Goal: Information Seeking & Learning: Compare options

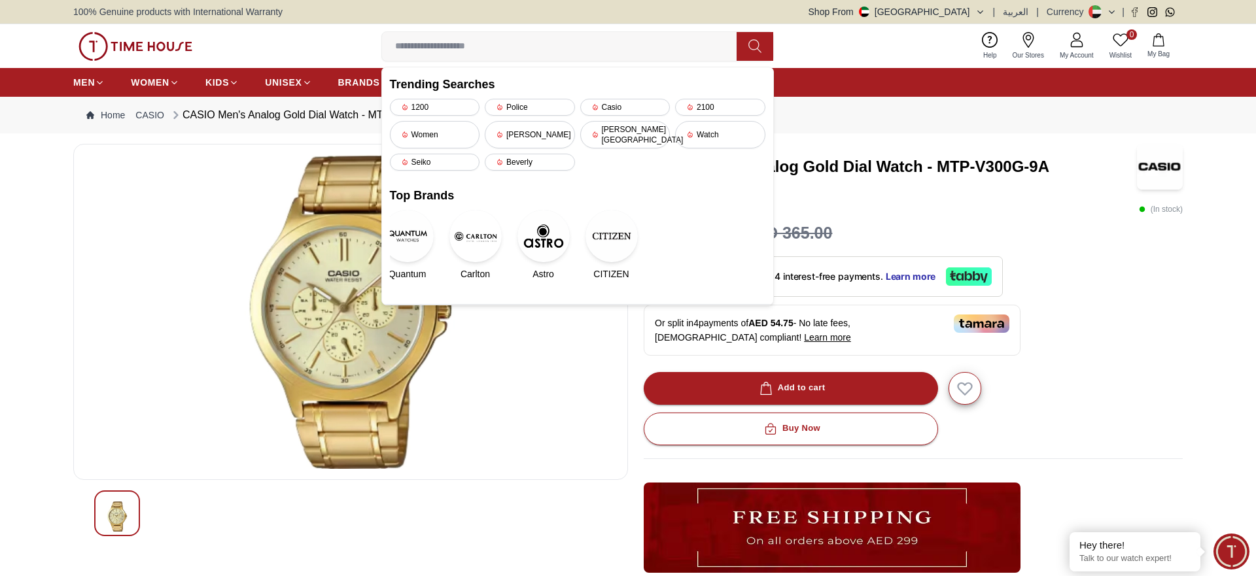
type input "**********"
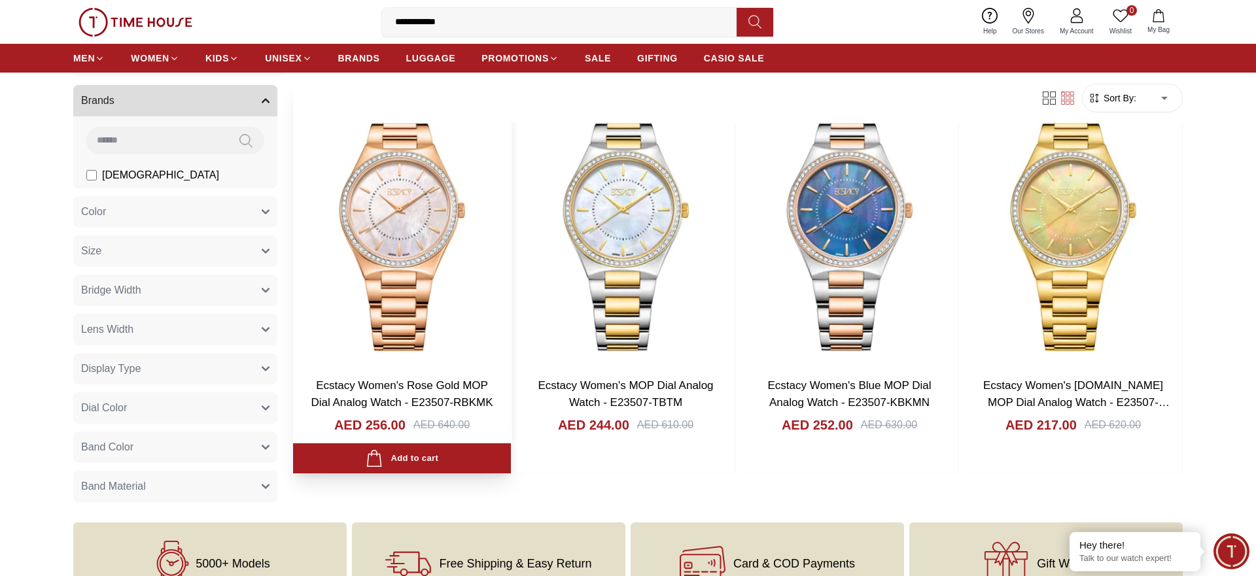
scroll to position [133, 0]
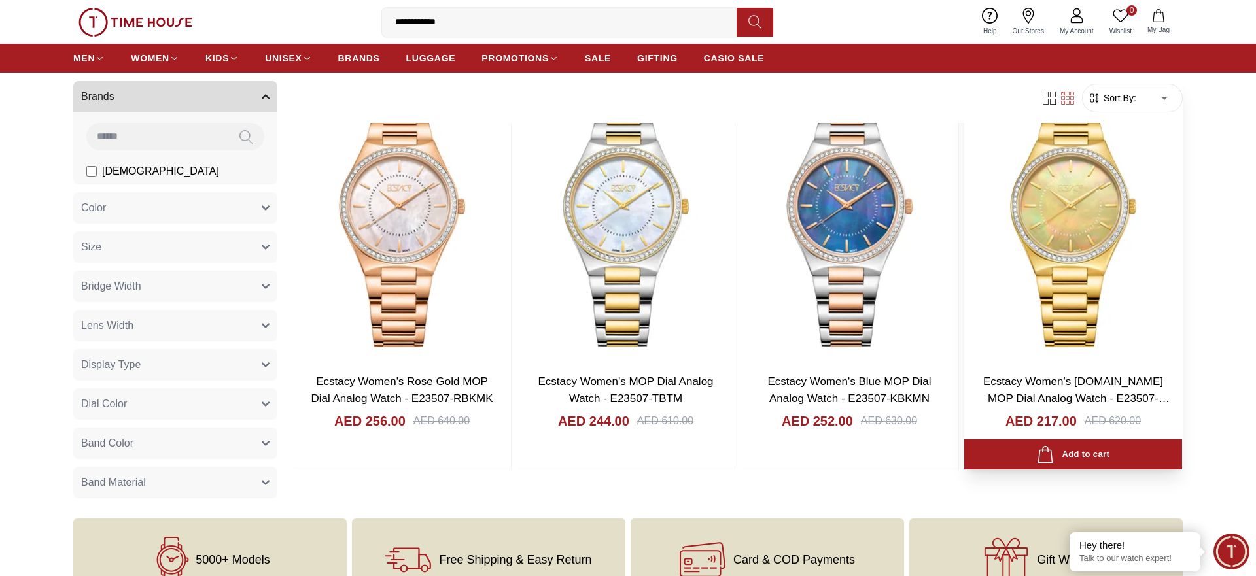
click at [1073, 256] on img at bounding box center [1073, 221] width 218 height 285
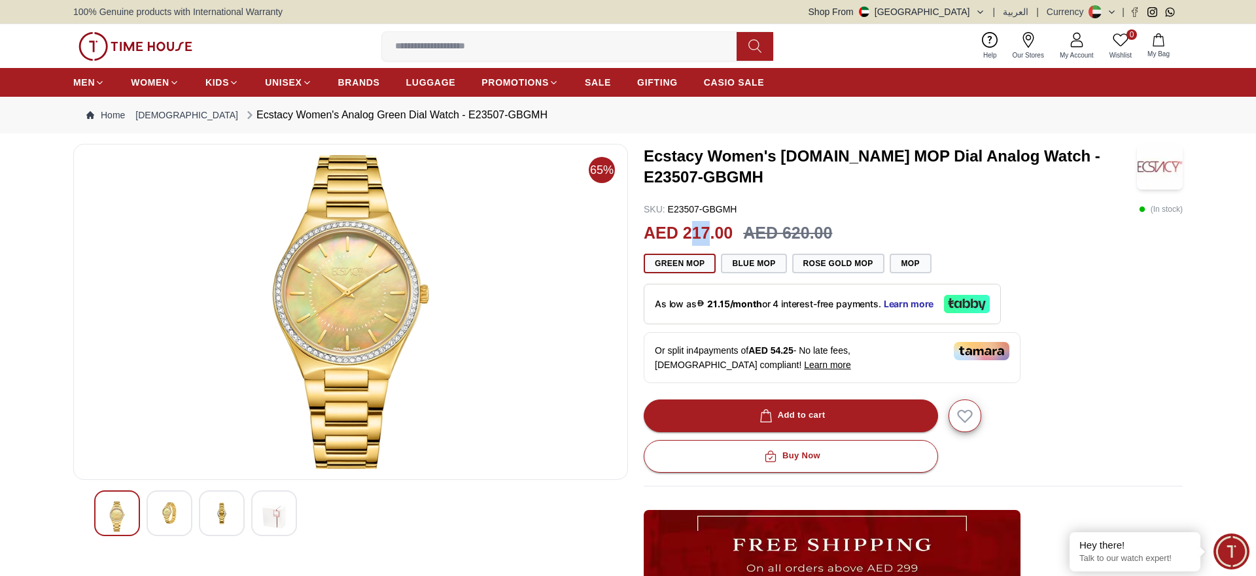
drag, startPoint x: 709, startPoint y: 232, endPoint x: 689, endPoint y: 233, distance: 19.6
click at [689, 233] on h2 "AED 217.00" at bounding box center [688, 233] width 89 height 25
drag, startPoint x: 741, startPoint y: 207, endPoint x: 670, endPoint y: 212, distance: 70.9
click at [670, 212] on div "SKU : E23507-GBGMH ( In stock )" at bounding box center [913, 209] width 539 height 13
copy p "E23507-GBGMH"
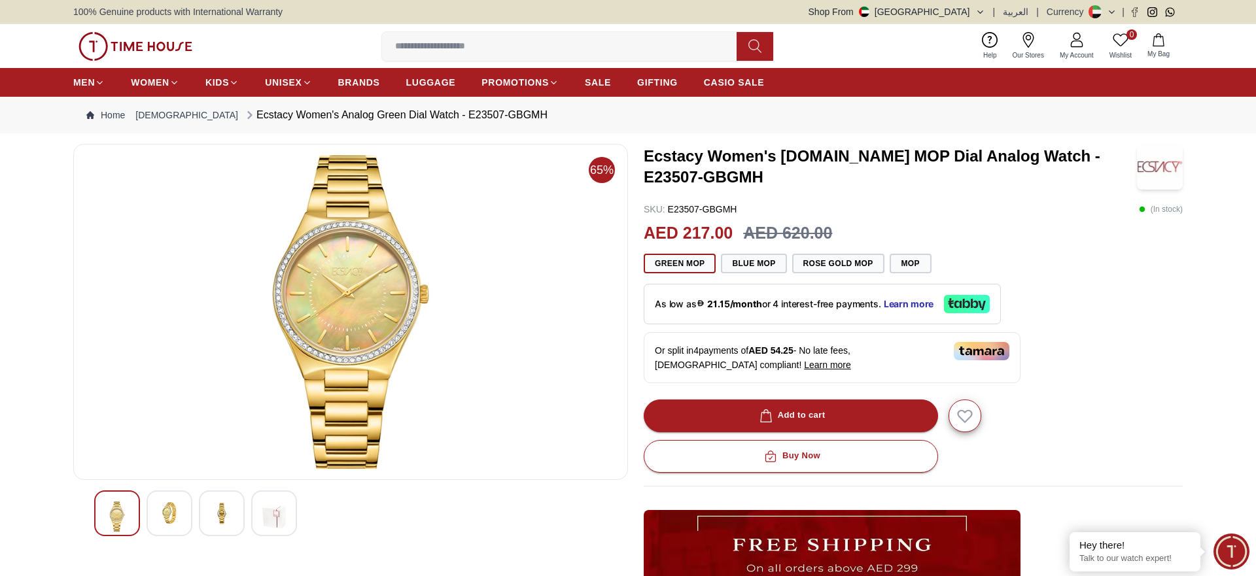
click at [467, 52] on input at bounding box center [564, 46] width 365 height 26
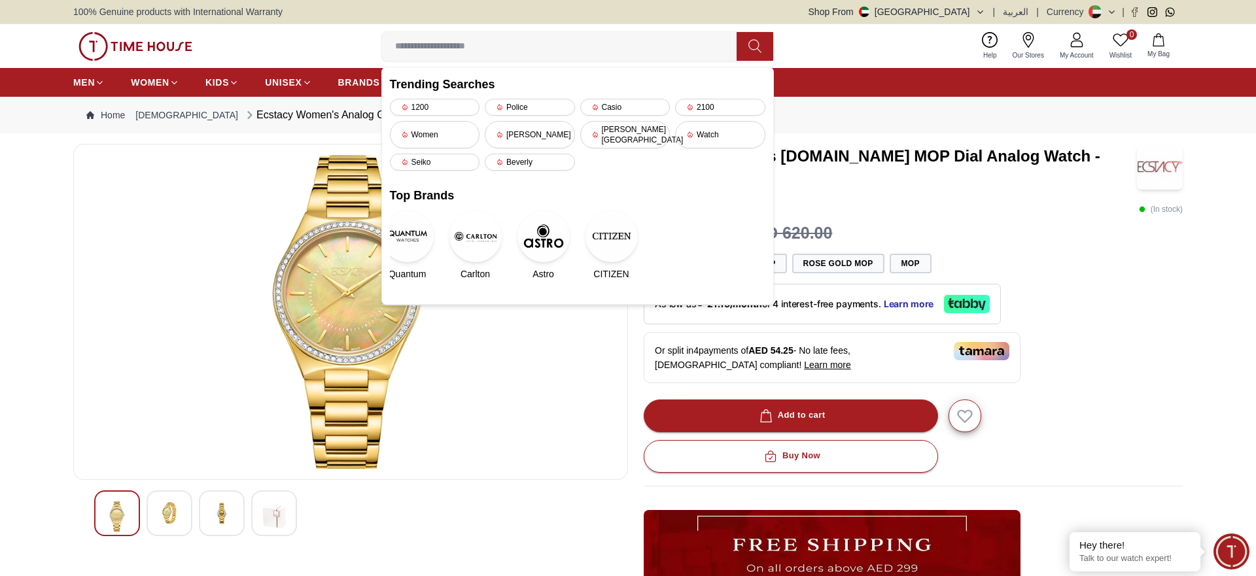
paste input "**********"
type input "**********"
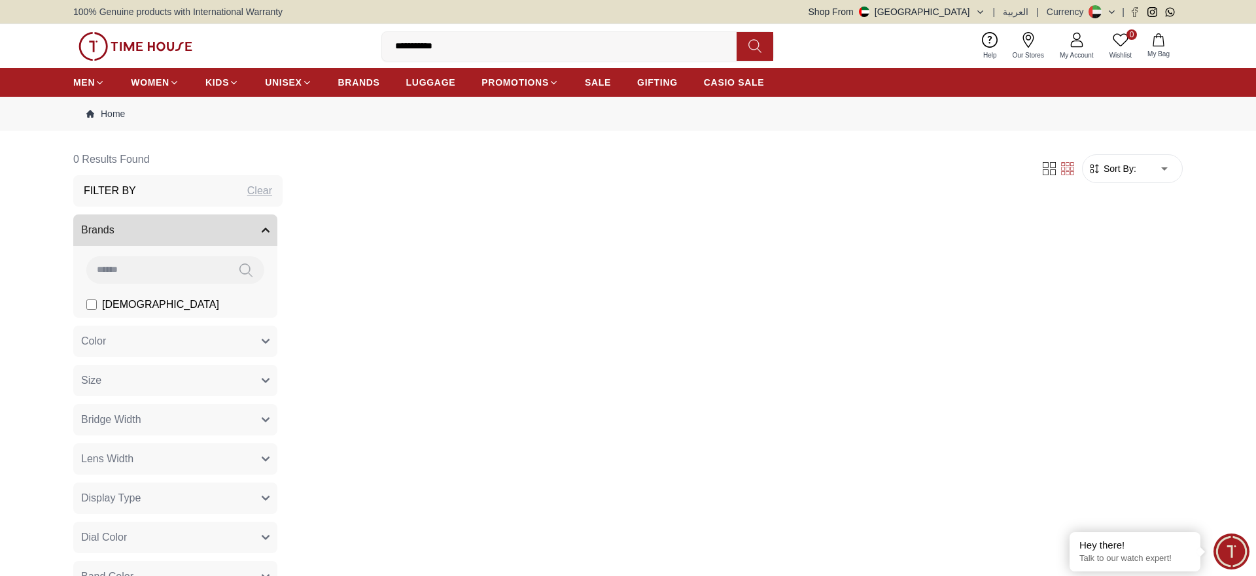
click at [506, 38] on input "**********" at bounding box center [564, 46] width 365 height 26
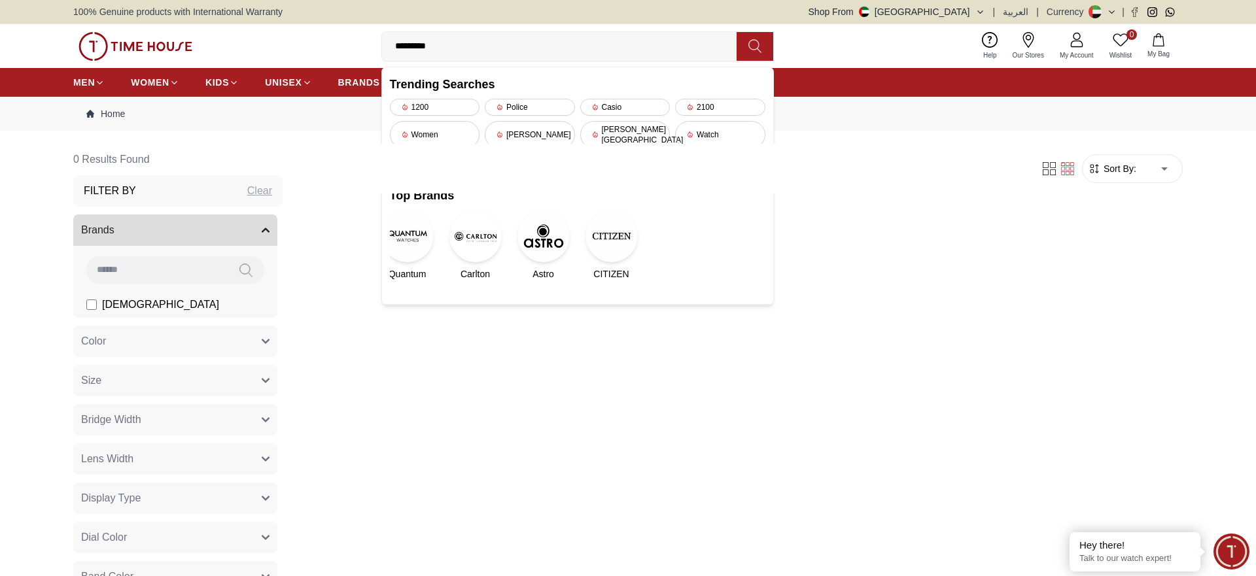
type input "********"
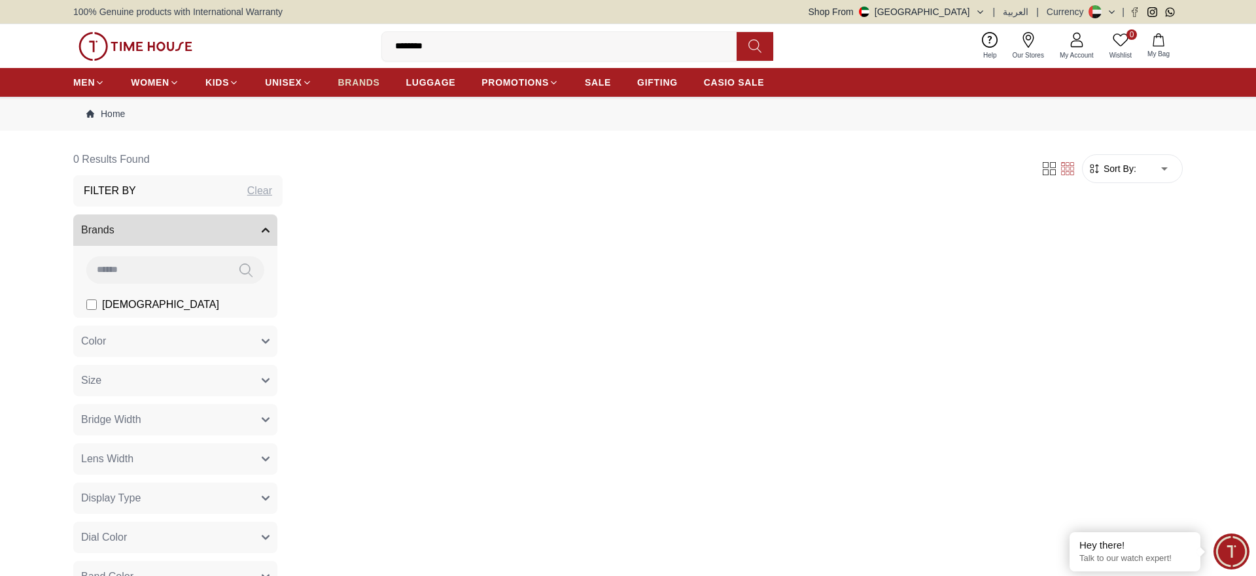
click at [358, 82] on span "BRANDS" at bounding box center [359, 82] width 42 height 13
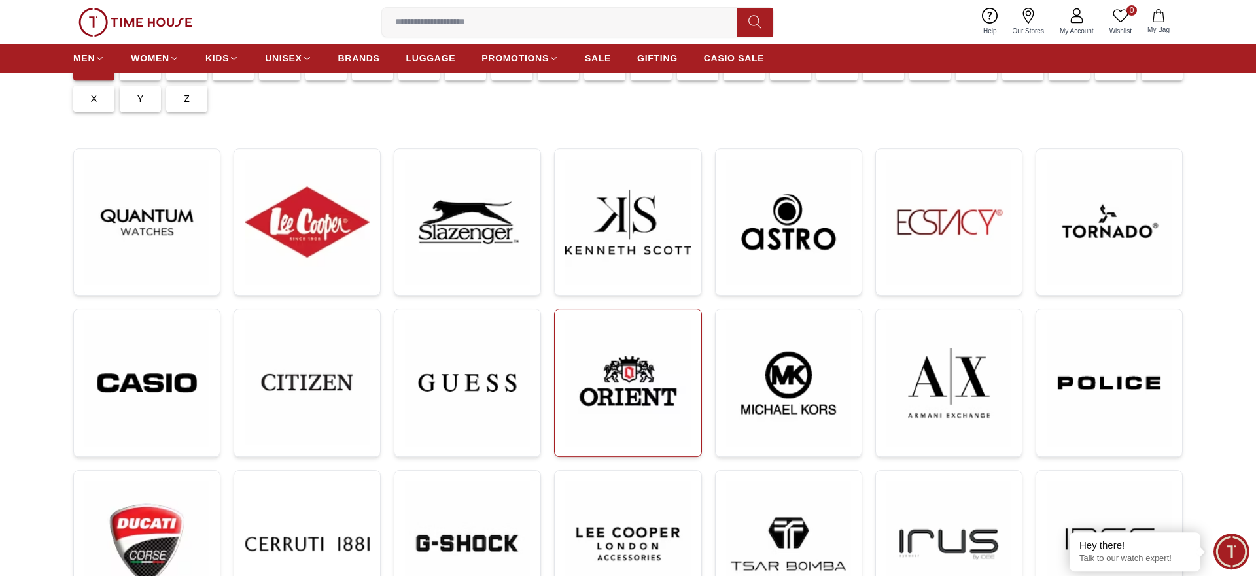
scroll to position [133, 0]
click at [298, 227] on img at bounding box center [307, 222] width 125 height 125
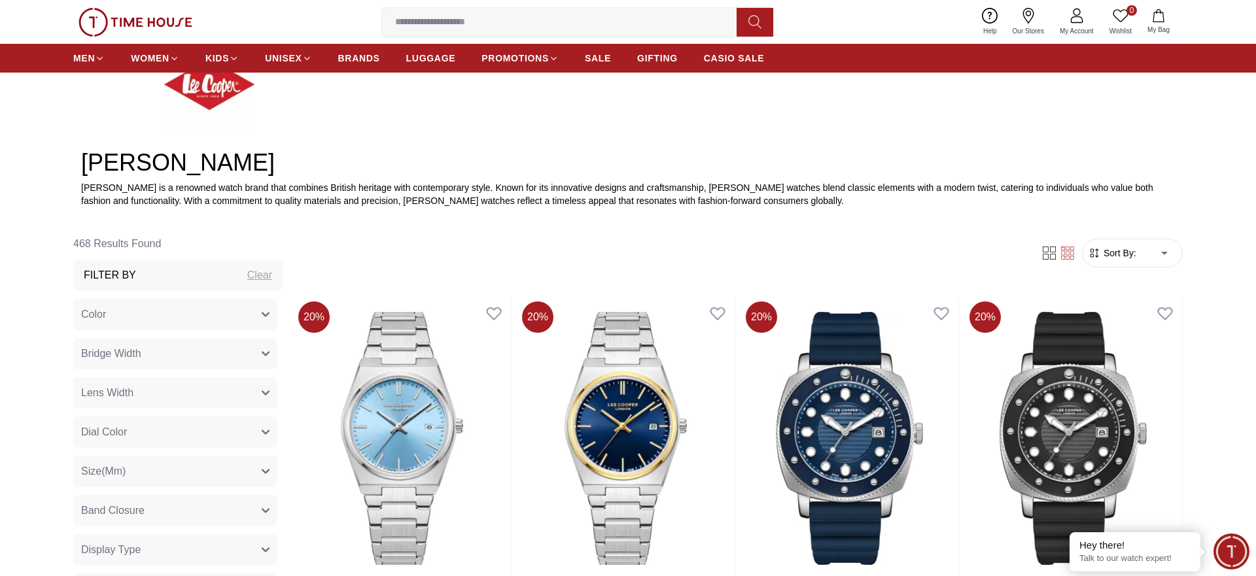
scroll to position [467, 0]
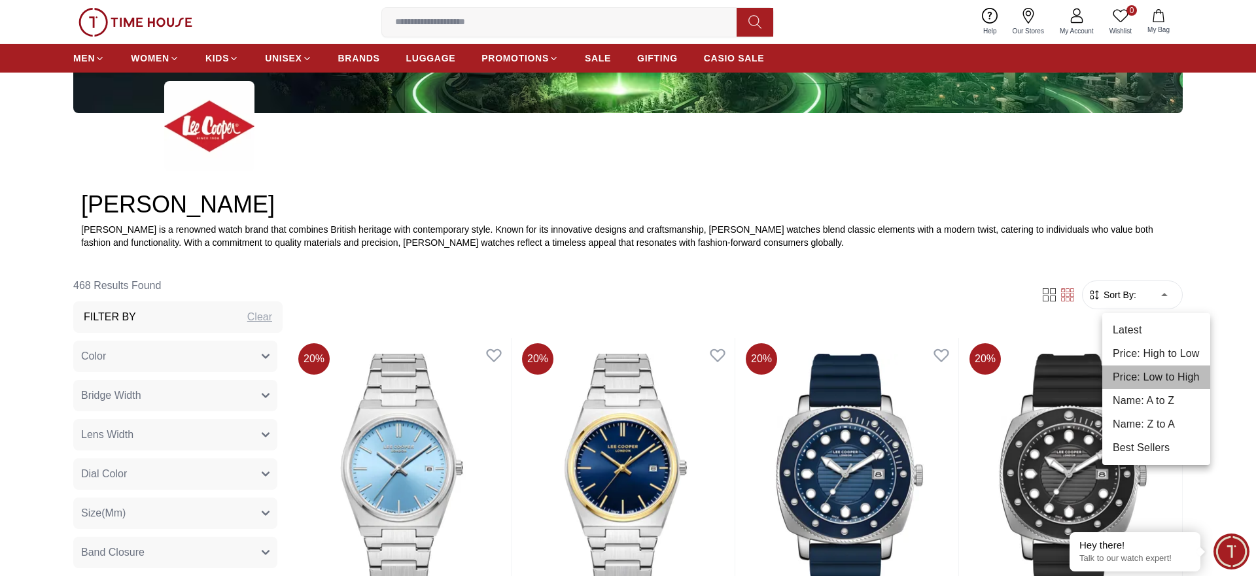
click at [1165, 379] on li "Price: Low to High" at bounding box center [1157, 378] width 108 height 24
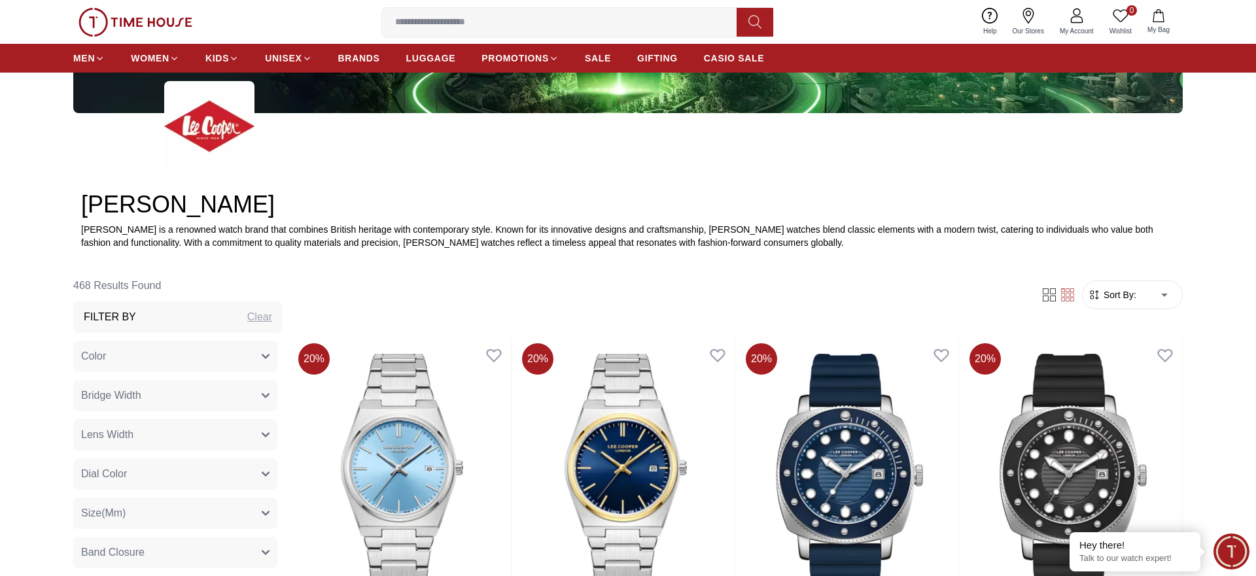
type input "*"
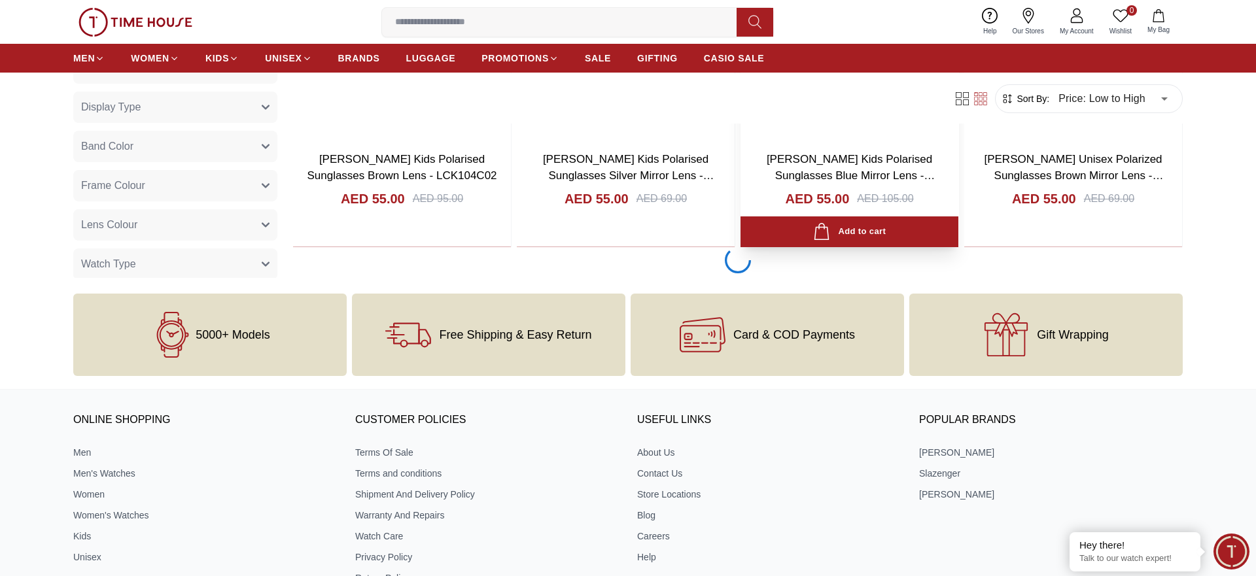
scroll to position [2736, 0]
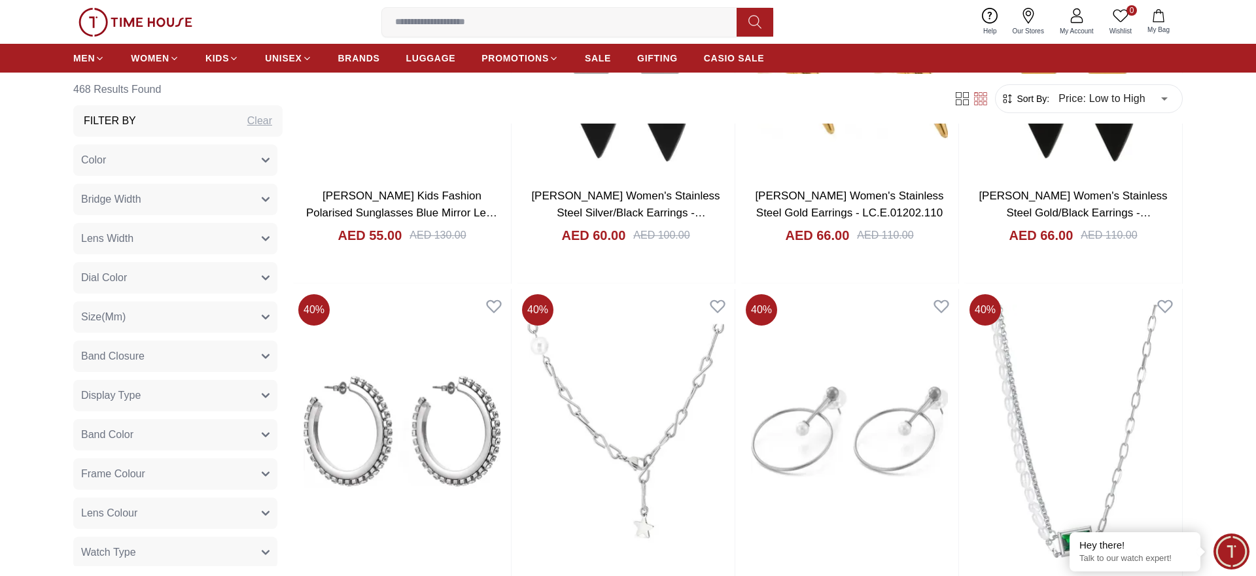
scroll to position [5940, 0]
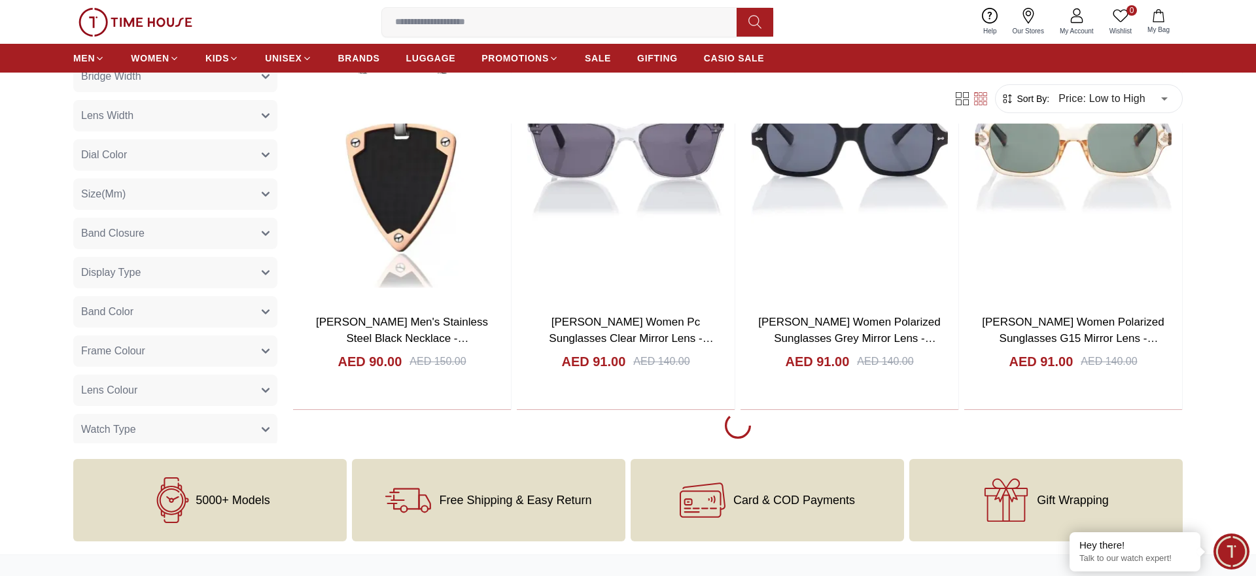
scroll to position [6540, 0]
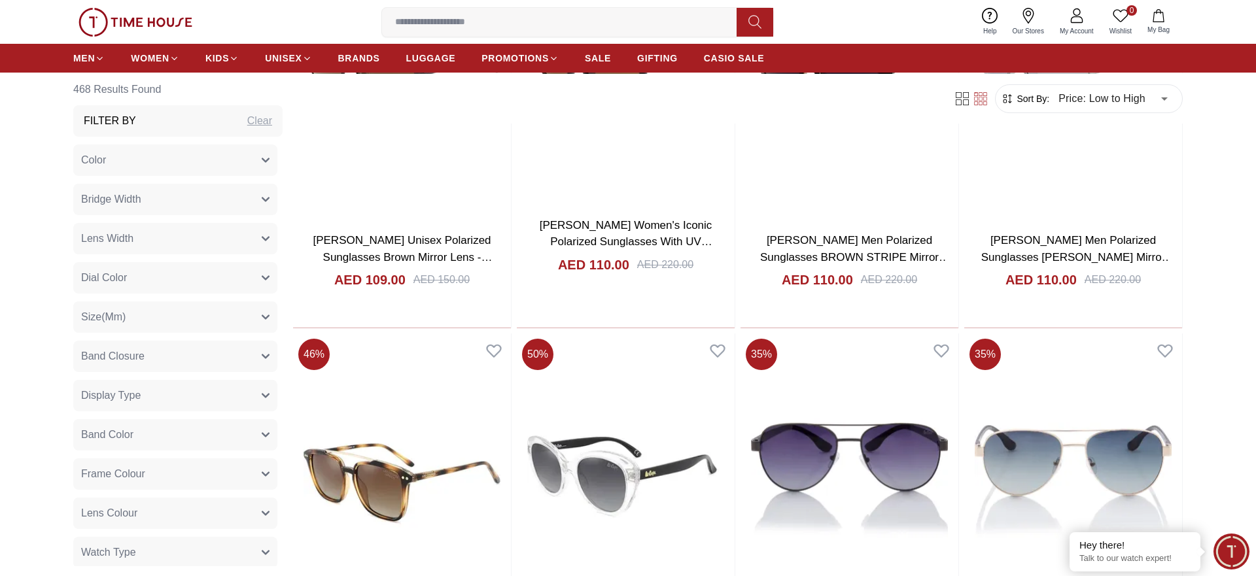
scroll to position [9990, 0]
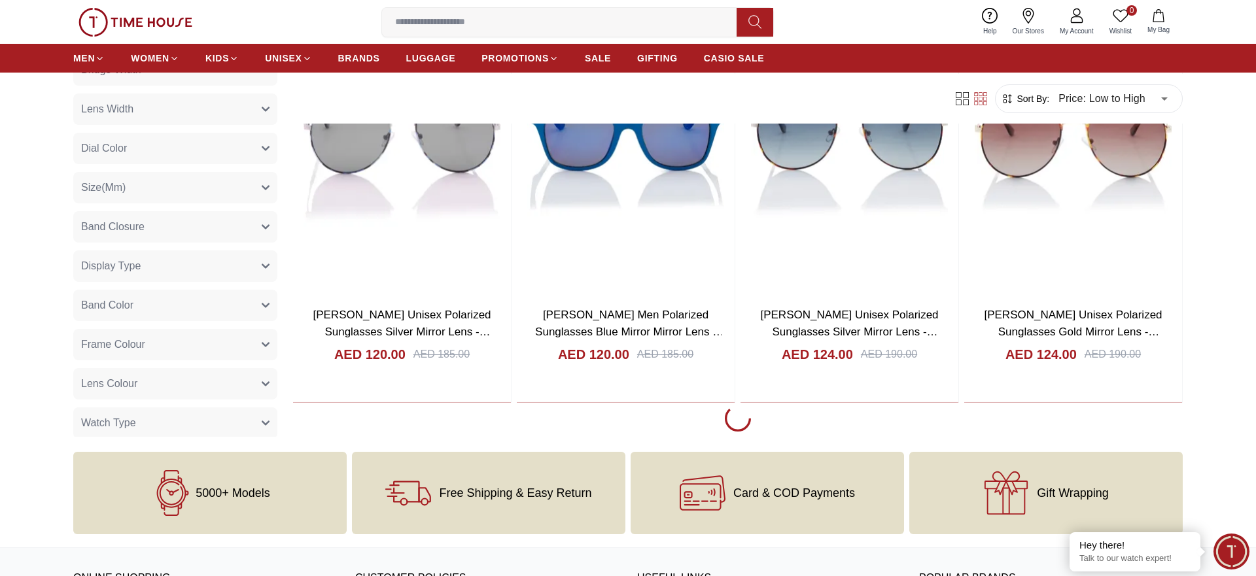
scroll to position [12620, 0]
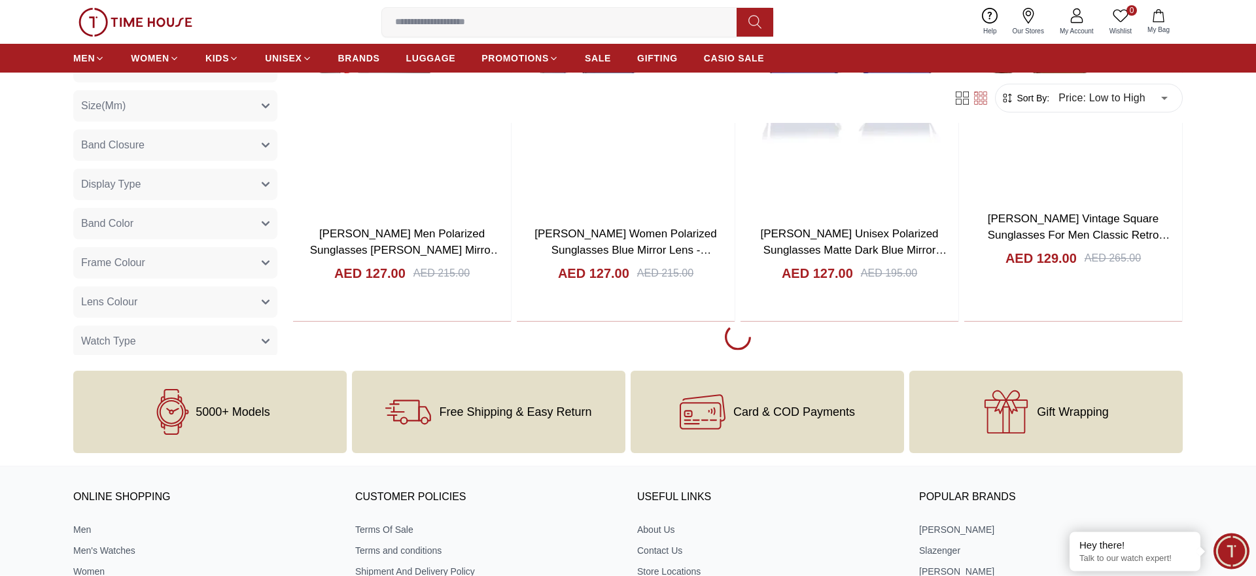
scroll to position [14555, 0]
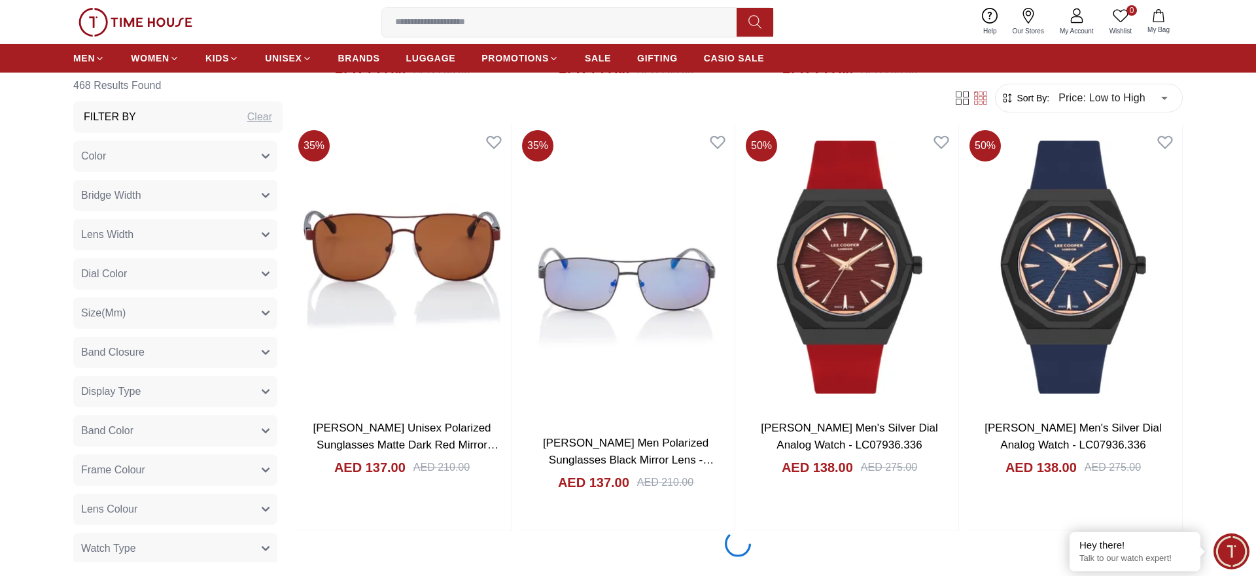
scroll to position [16881, 0]
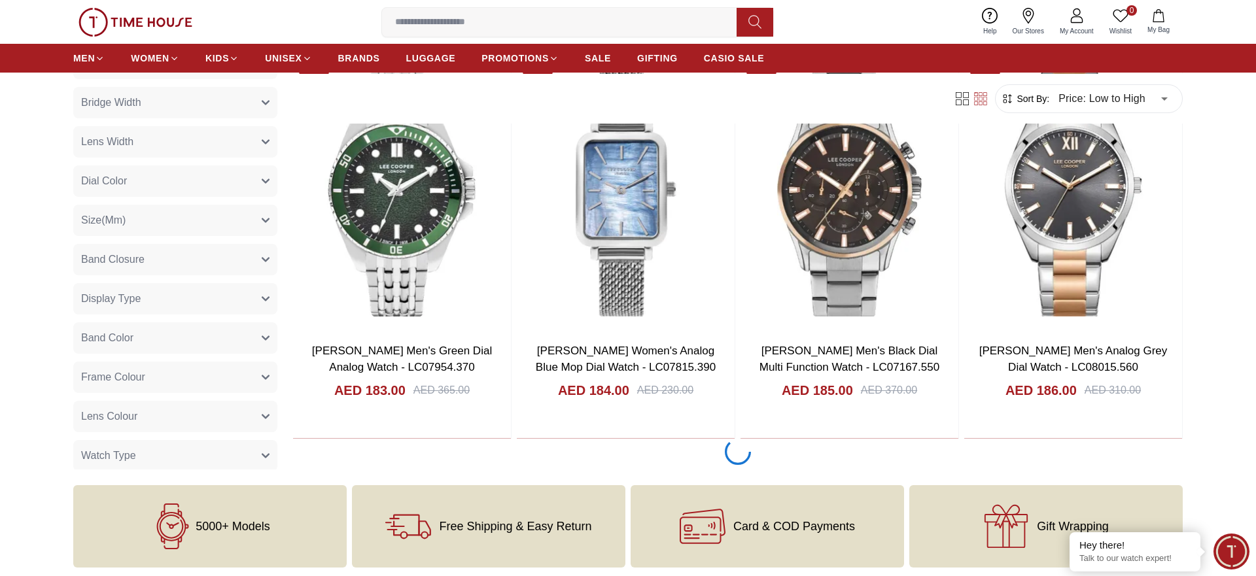
scroll to position [20752, 0]
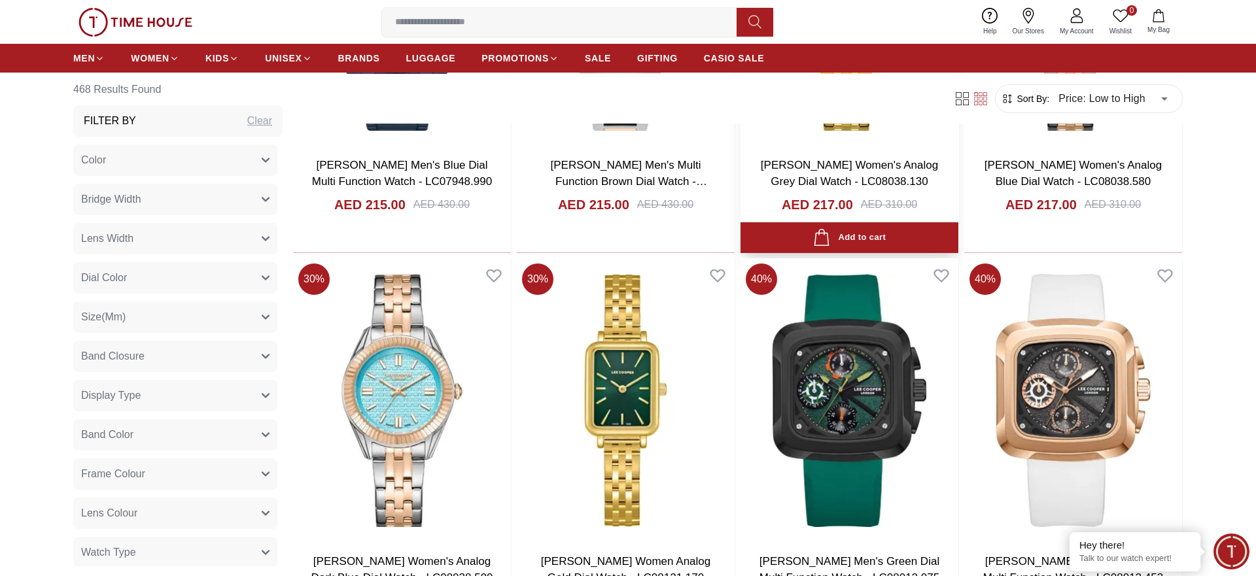
scroll to position [26281, 0]
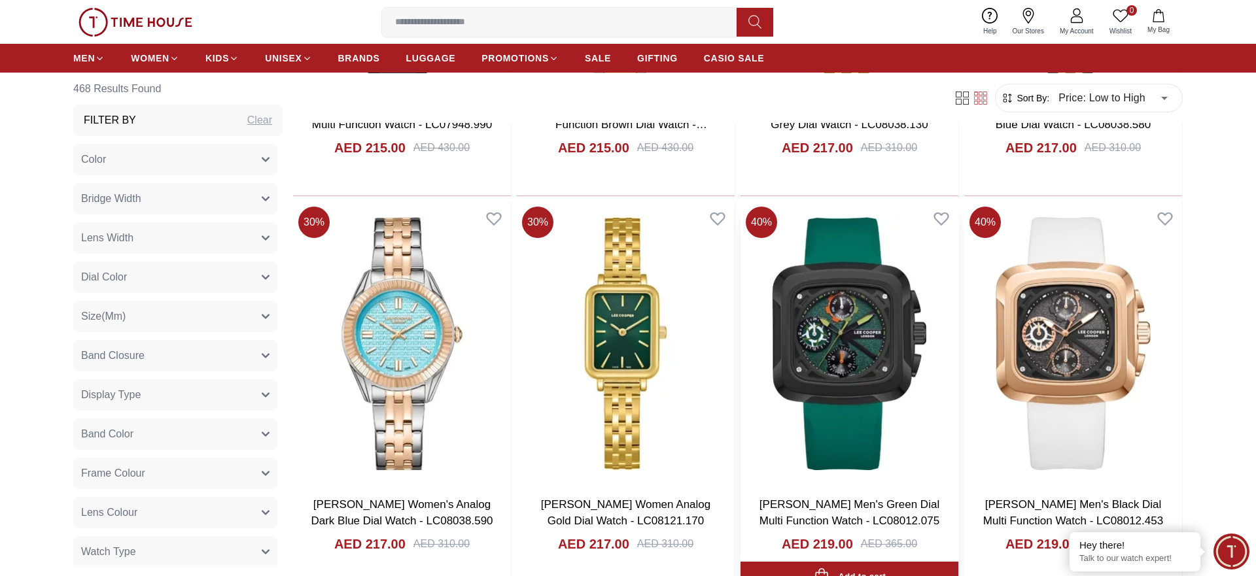
scroll to position [26625, 0]
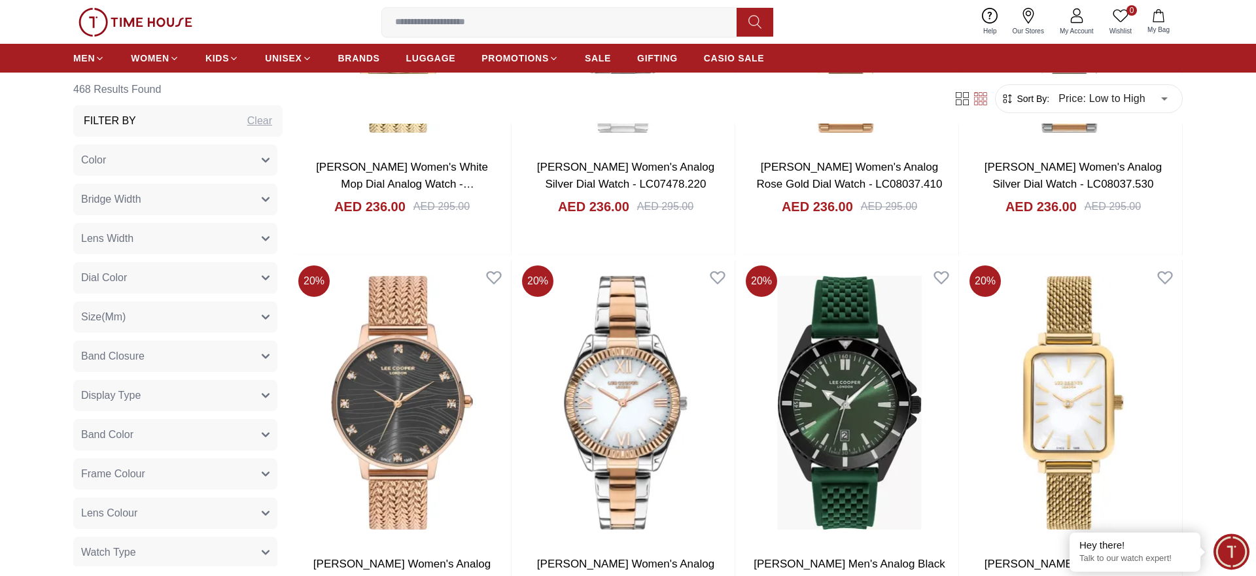
scroll to position [30229, 0]
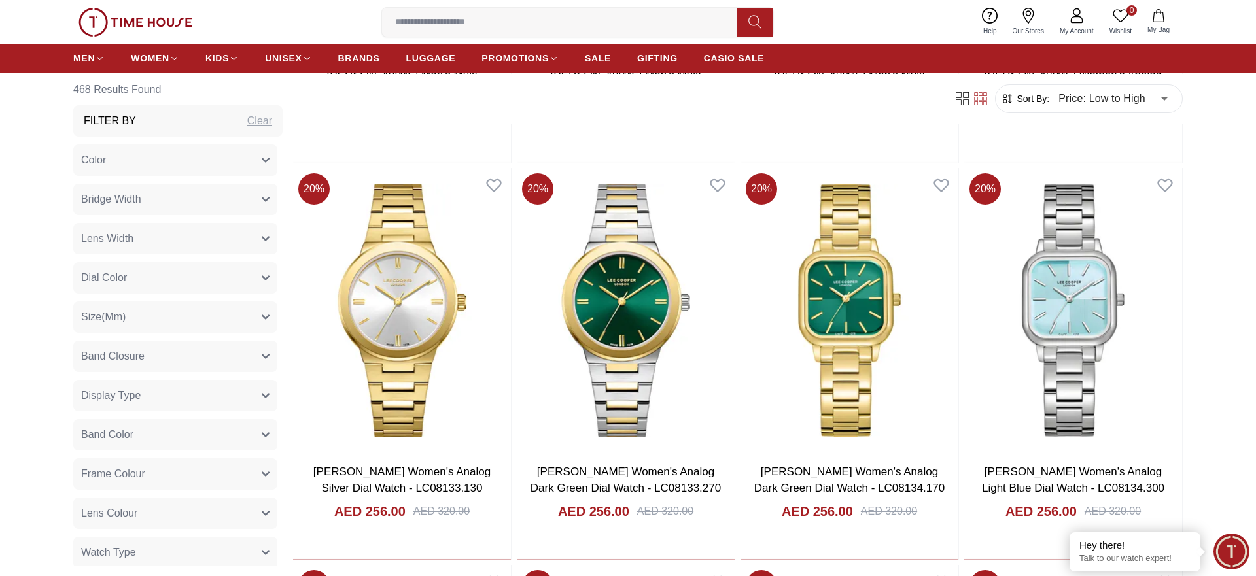
scroll to position [36102, 0]
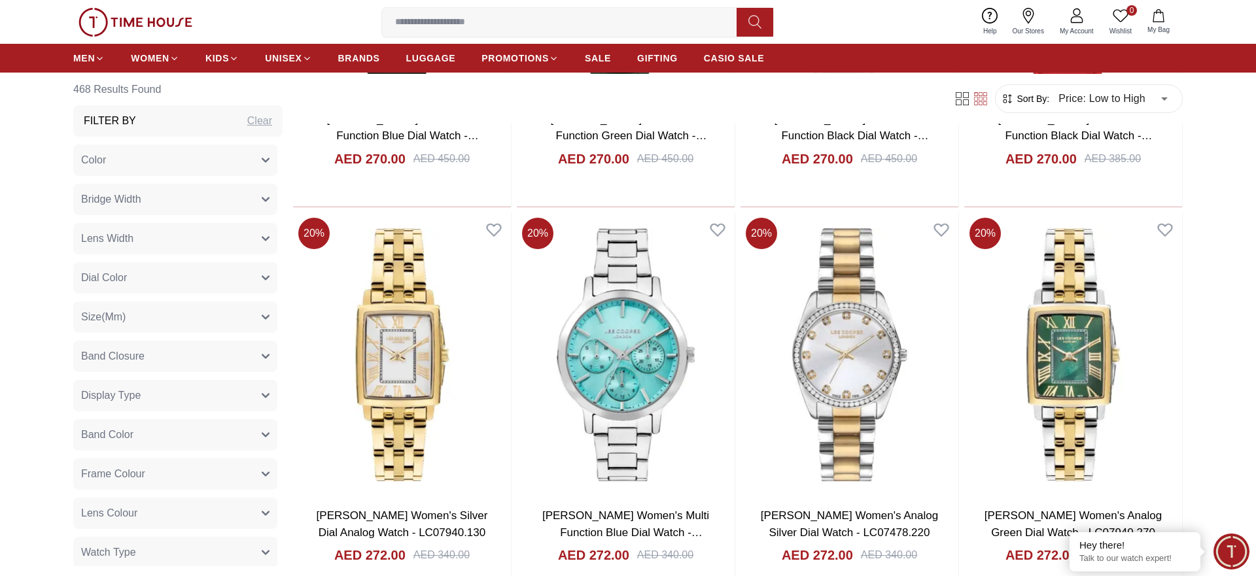
scroll to position [38187, 0]
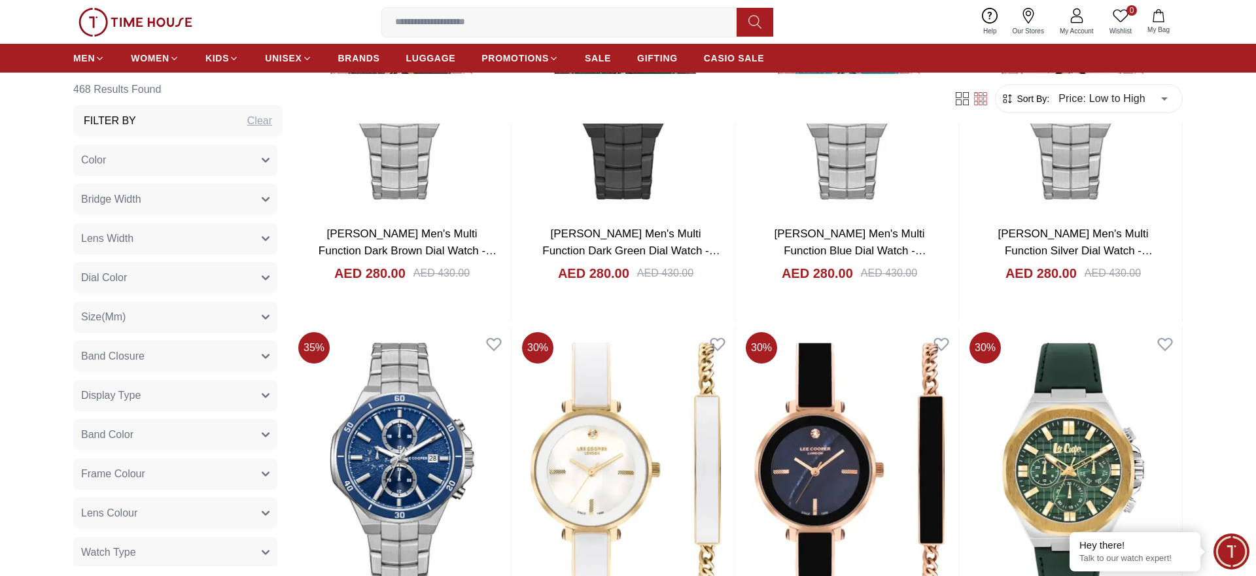
scroll to position [40110, 0]
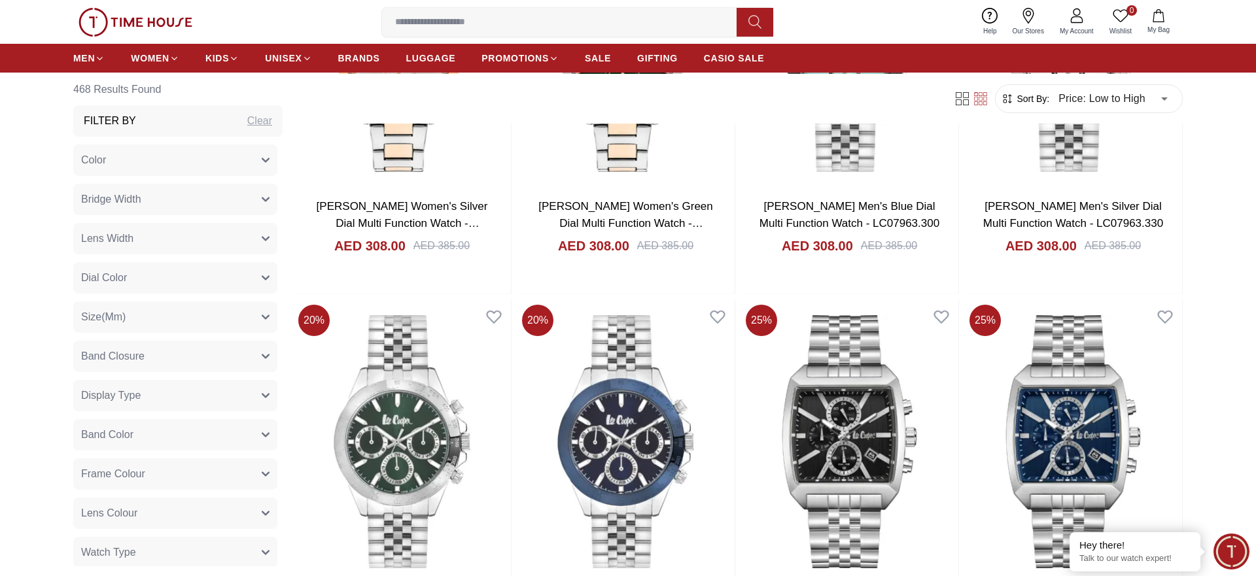
scroll to position [44170, 0]
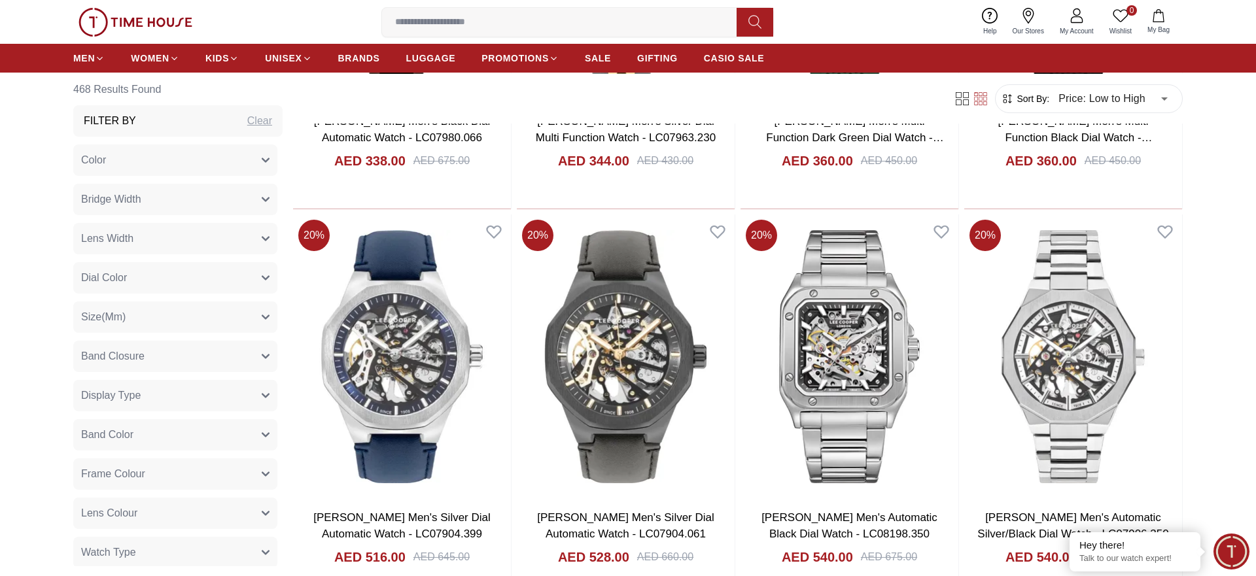
scroll to position [46303, 0]
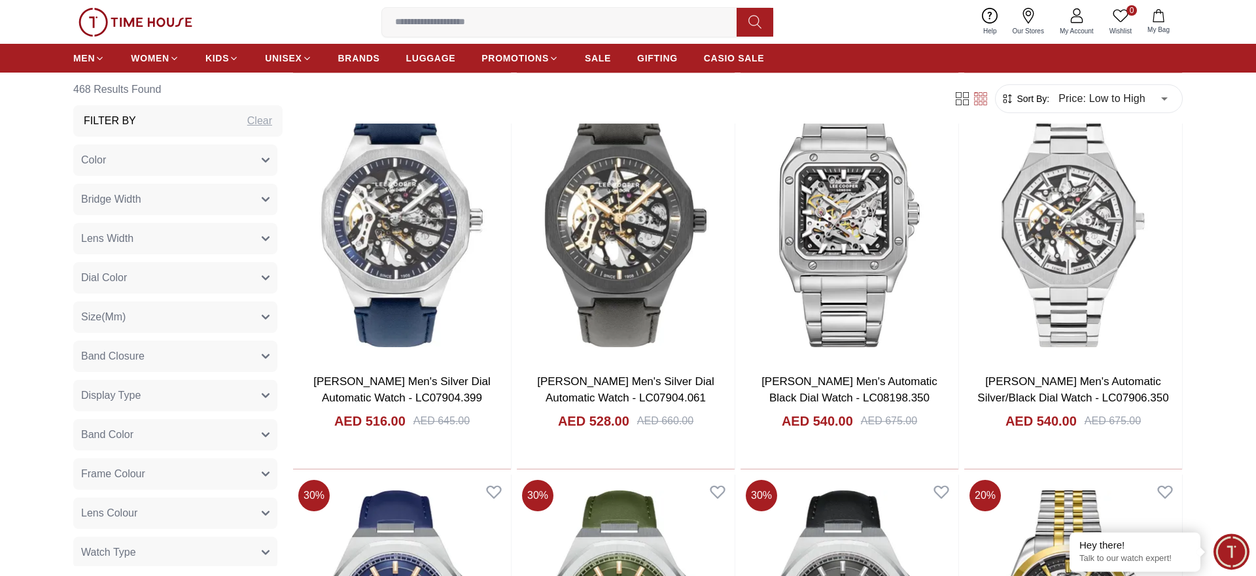
scroll to position [46238, 0]
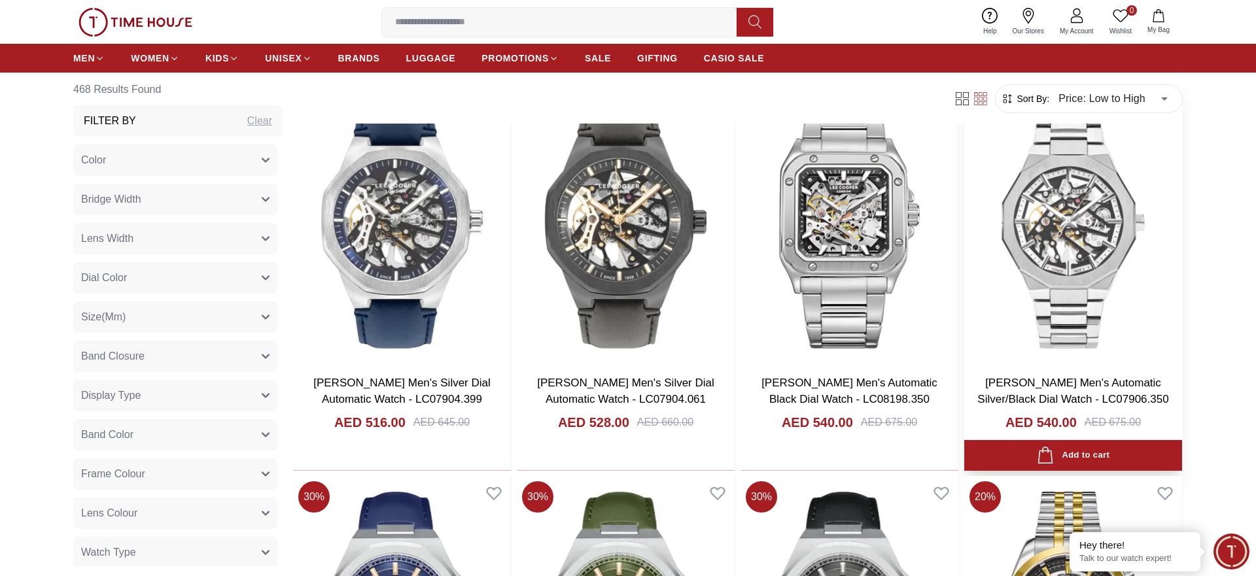
click at [1097, 237] on img at bounding box center [1073, 222] width 218 height 285
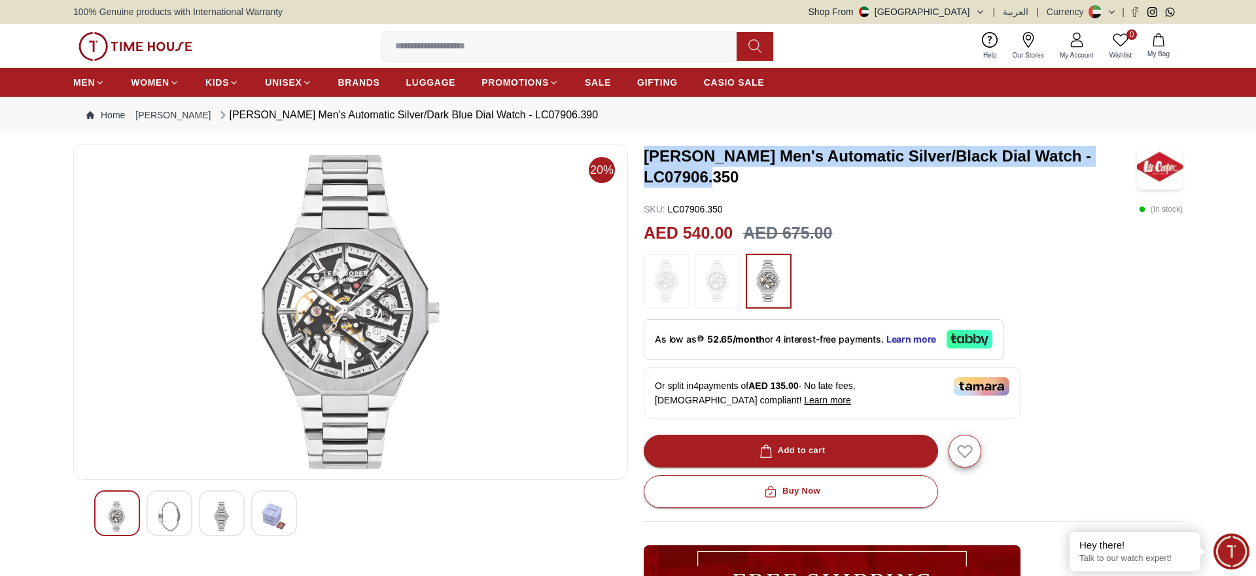
drag, startPoint x: 752, startPoint y: 181, endPoint x: 646, endPoint y: 151, distance: 110.2
click at [646, 151] on h3 "Lee Cooper Men's Automatic Silver/Black Dial Watch - LC07906.350" at bounding box center [890, 167] width 493 height 42
copy h3 "Lee Cooper Men's Automatic Silver/Black Dial Watch - LC07906.350"
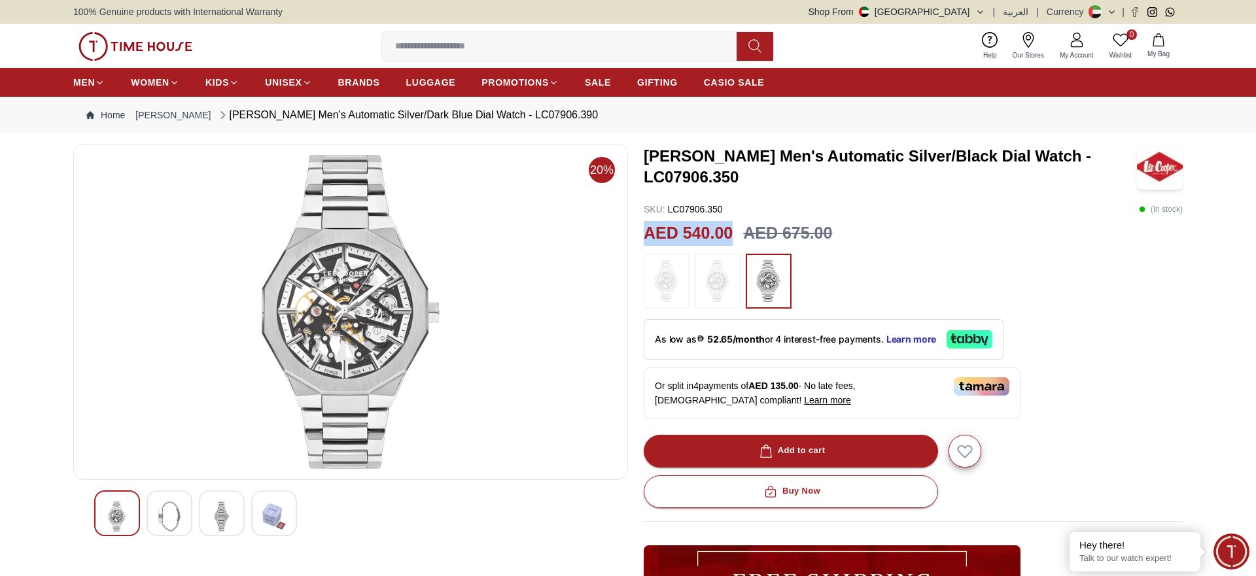
drag, startPoint x: 731, startPoint y: 234, endPoint x: 641, endPoint y: 236, distance: 89.6
click at [641, 236] on div "20% Lee Cooper Men's Automatic Silver/Black Dial Watch - LC07906.350 SKU : LC07…" at bounding box center [628, 476] width 1110 height 664
copy h2 "AED 540.00"
click at [348, 88] on span "BRANDS" at bounding box center [359, 82] width 42 height 13
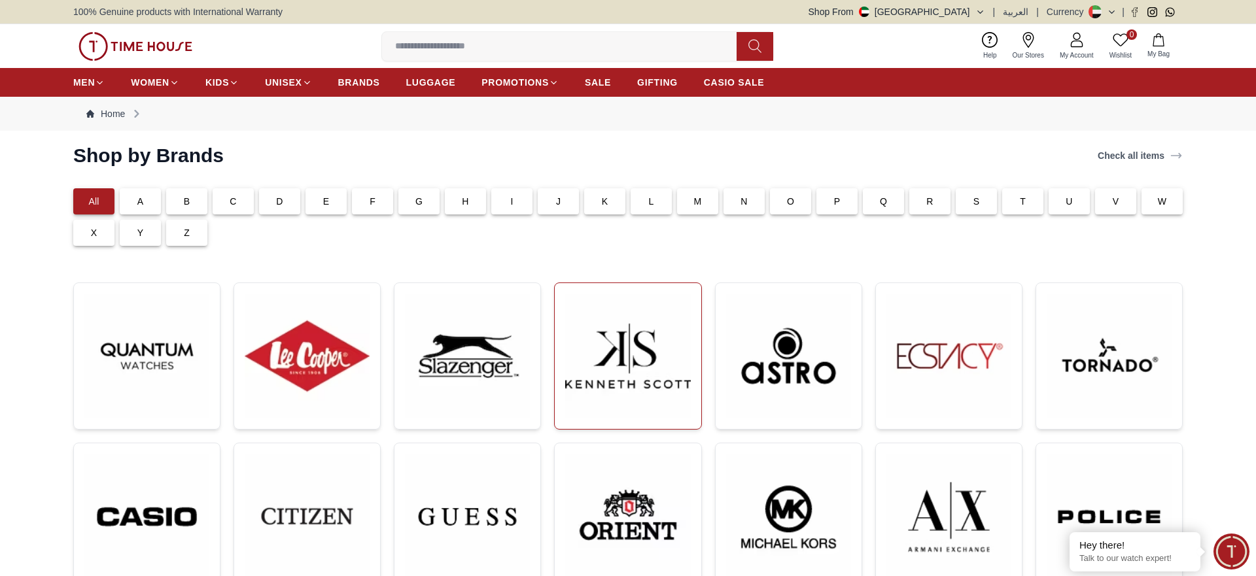
click at [633, 356] on img at bounding box center [627, 356] width 125 height 125
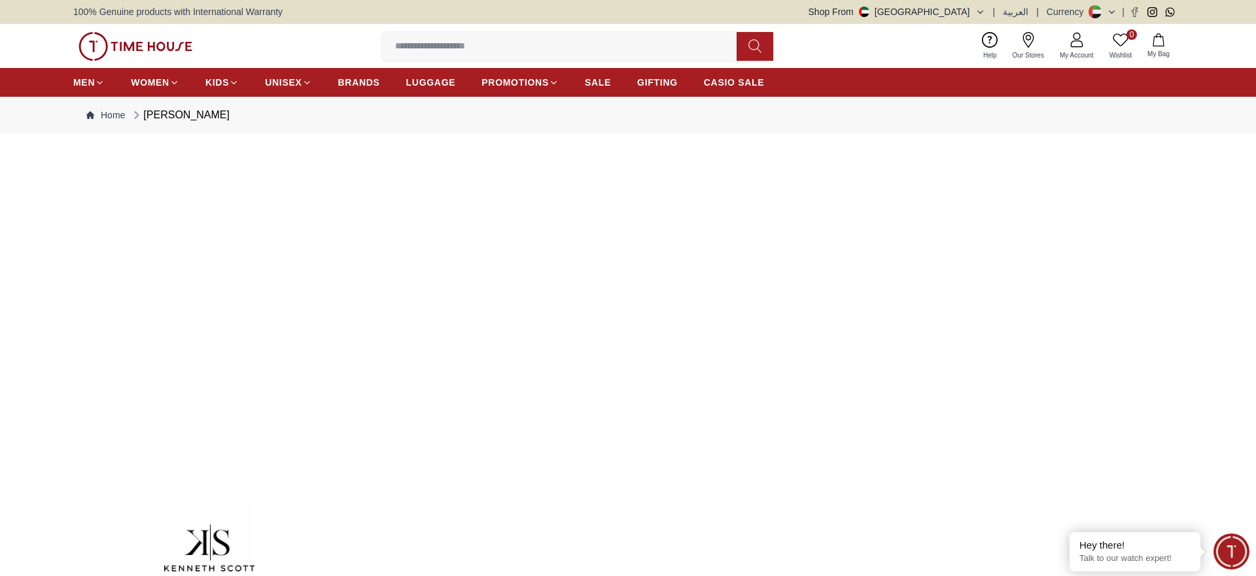
scroll to position [267, 0]
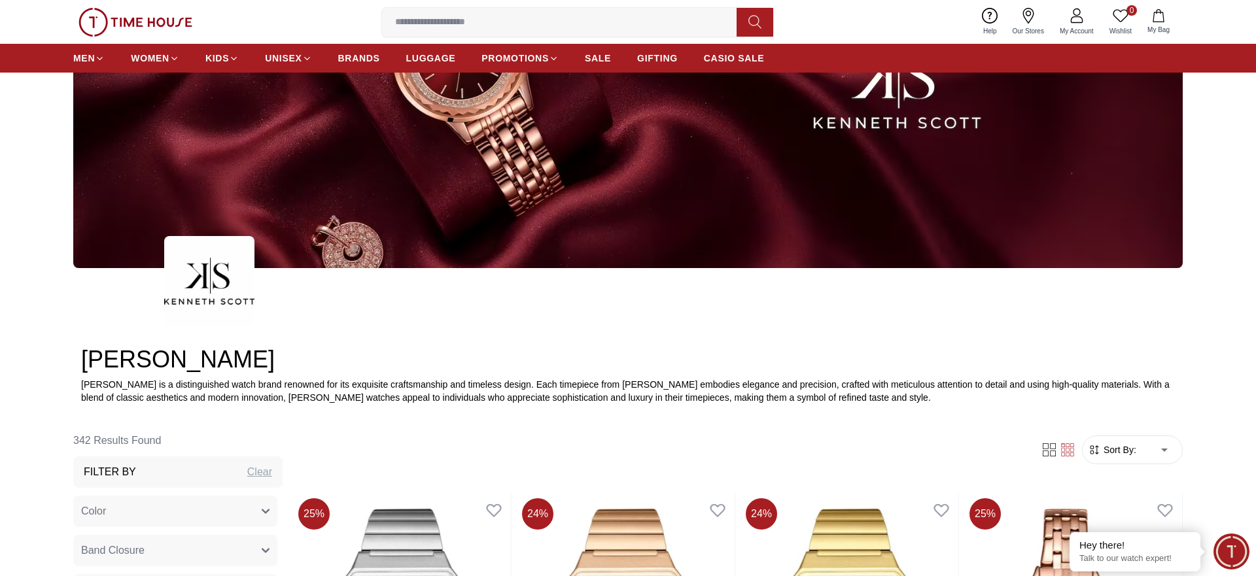
click at [1148, 479] on li "Price: Low to High" at bounding box center [1157, 479] width 108 height 24
type input "*"
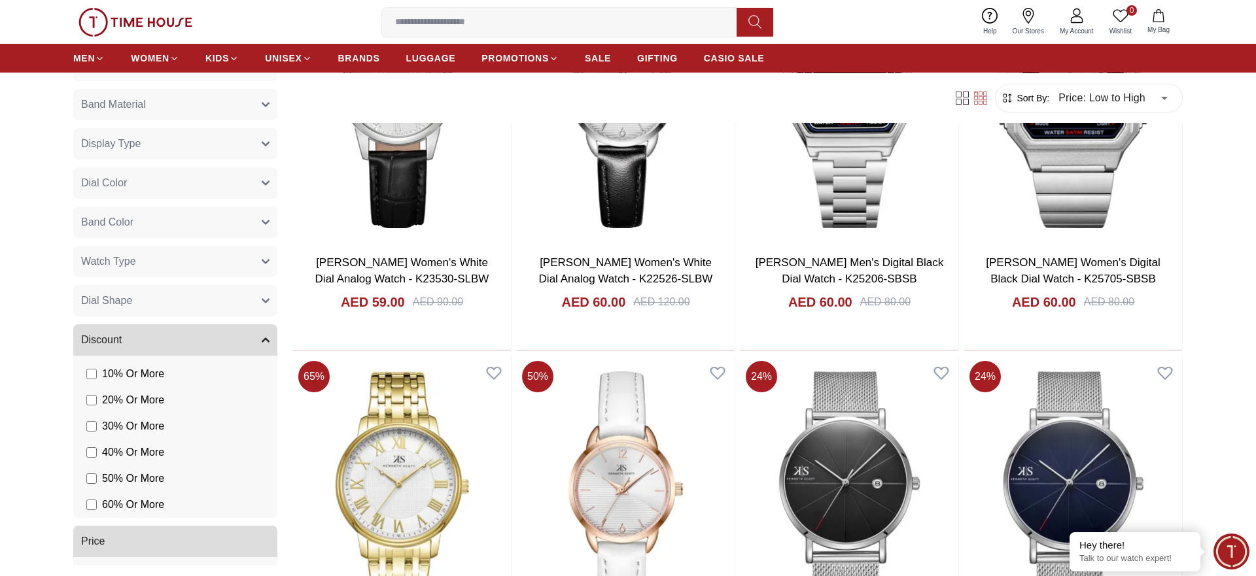
scroll to position [204, 0]
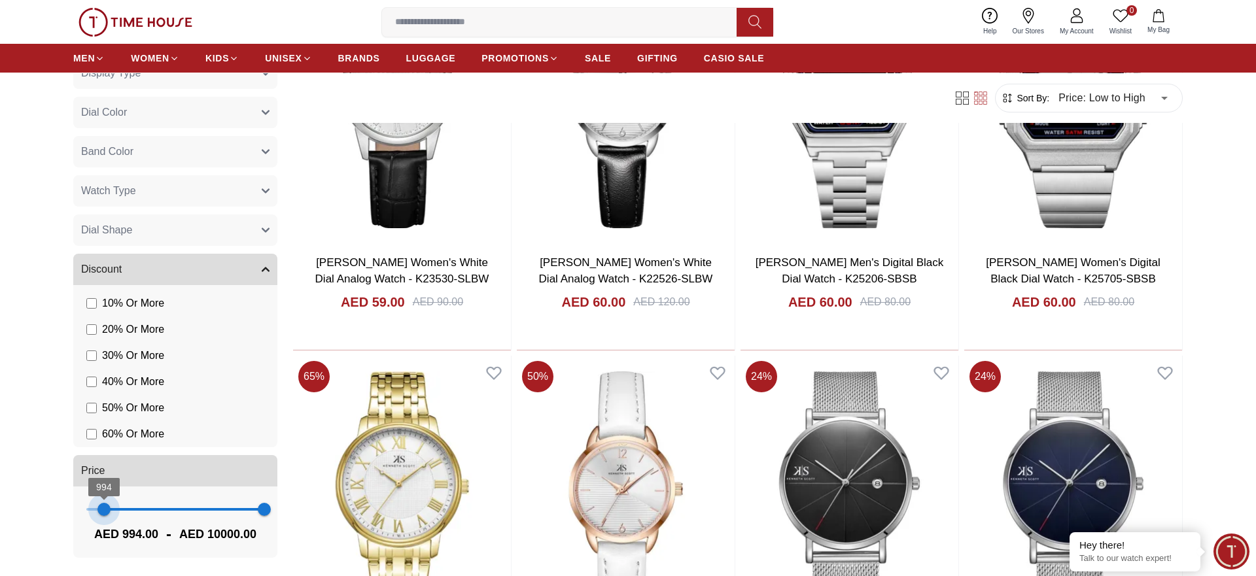
click at [104, 508] on span "994 10000" at bounding box center [175, 510] width 178 height 20
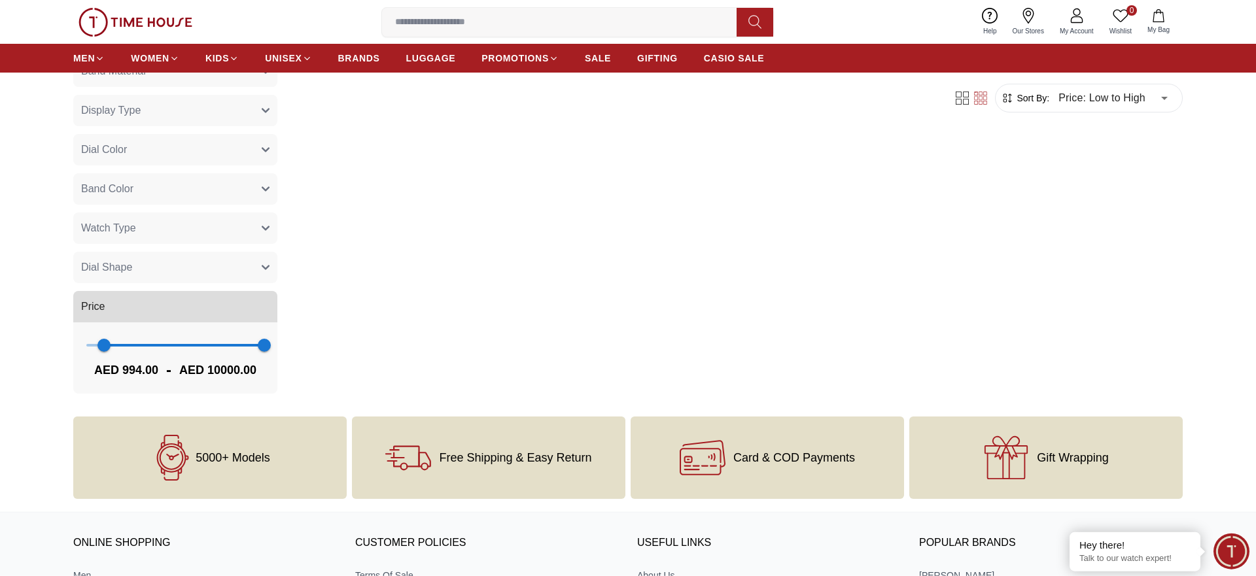
scroll to position [801, 0]
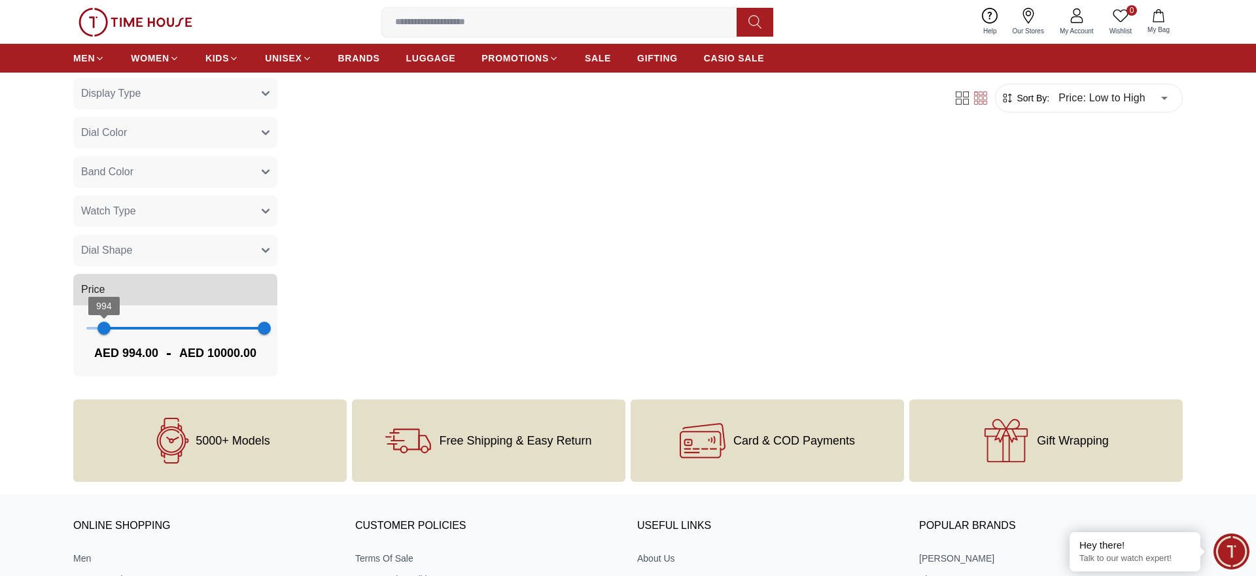
click at [99, 332] on span "994" at bounding box center [103, 328] width 13 height 13
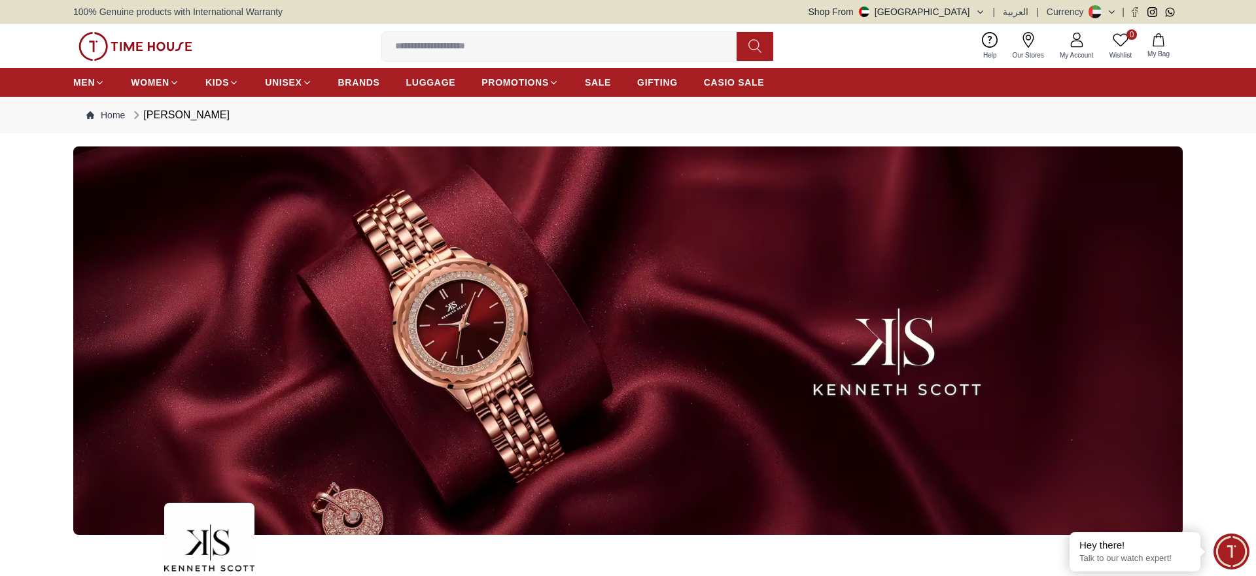
drag, startPoint x: 97, startPoint y: 330, endPoint x: 83, endPoint y: 330, distance: 14.4
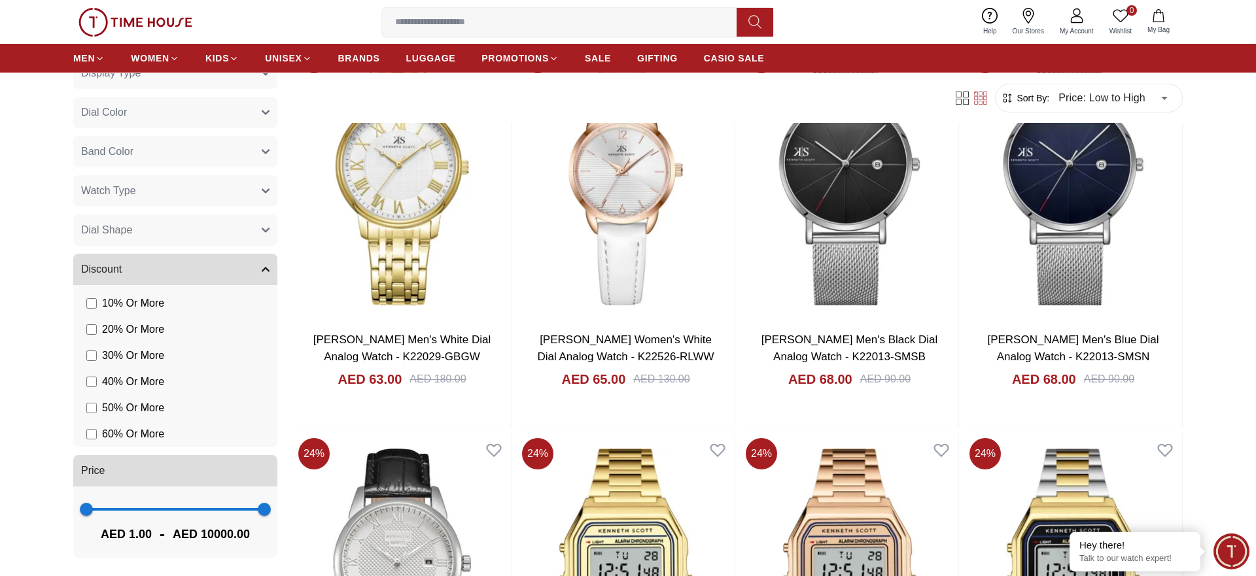
scroll to position [1135, 0]
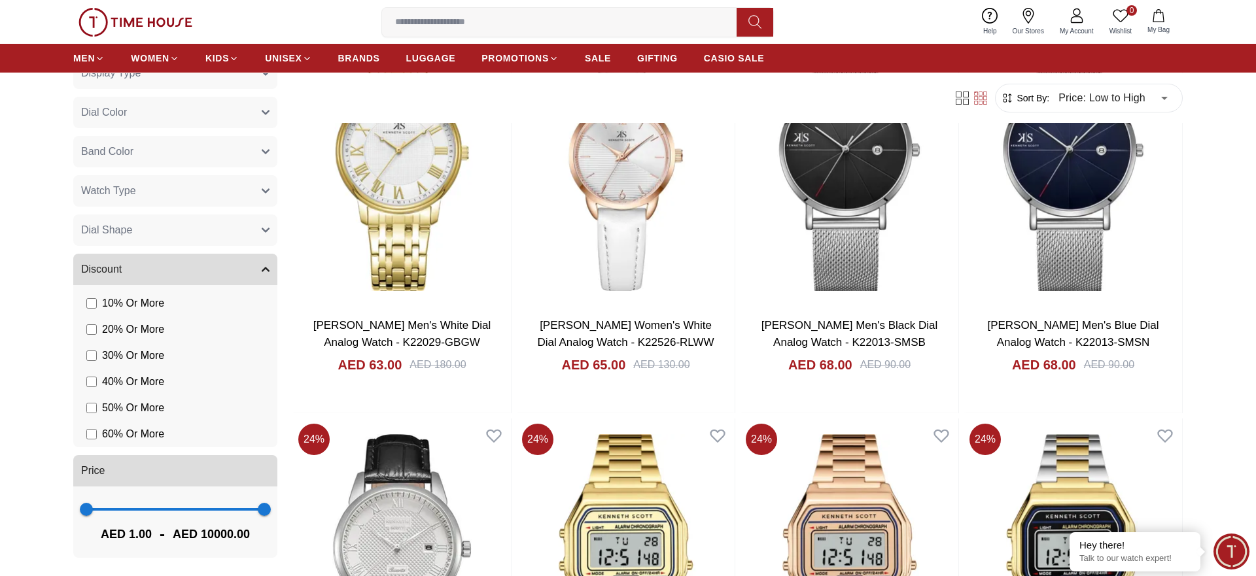
click at [149, 508] on span "1 10000" at bounding box center [175, 510] width 178 height 20
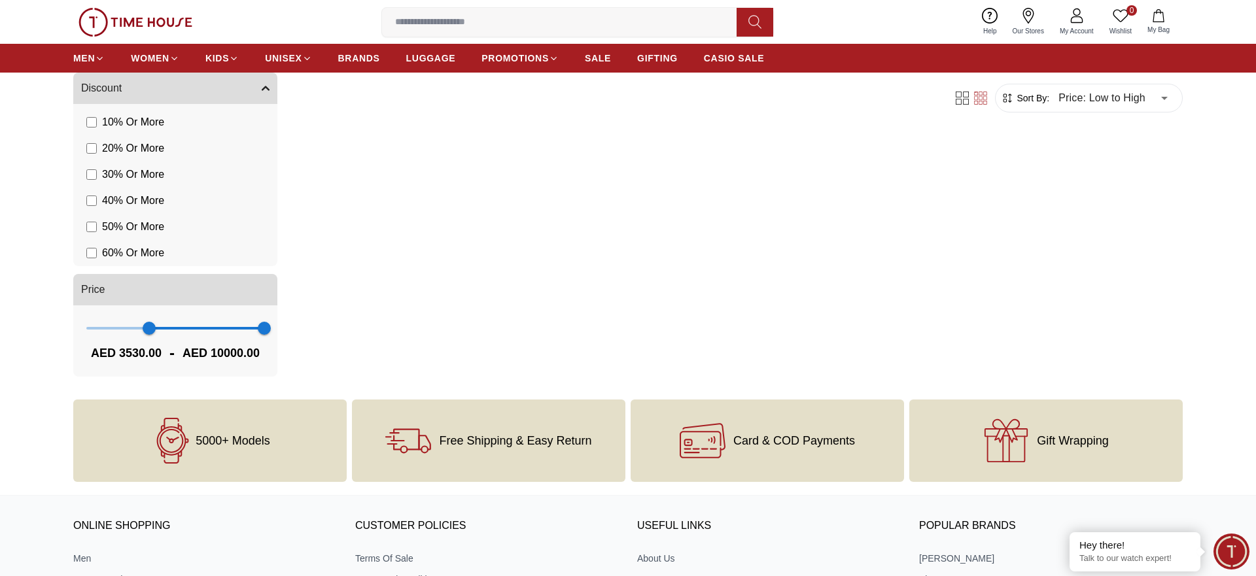
scroll to position [2, 0]
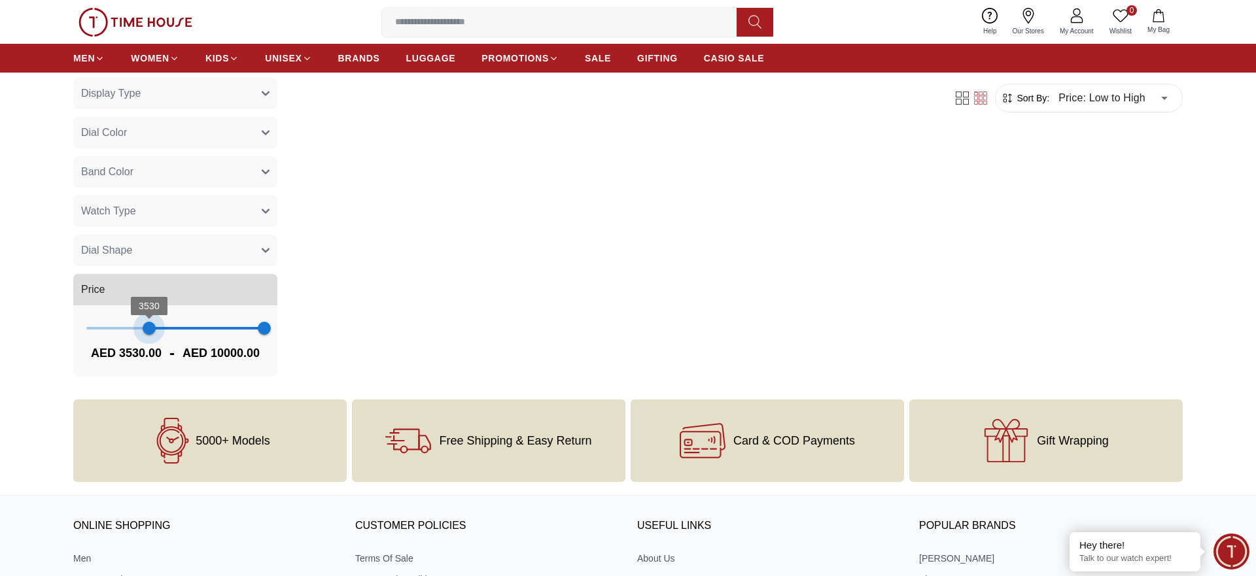
type input "*"
drag, startPoint x: 152, startPoint y: 331, endPoint x: 48, endPoint y: 333, distance: 104.1
click at [48, 333] on section "0 Results Found Filter By Clear Color Black Green Blue Red Silver Rose Gold Gre…" at bounding box center [628, 137] width 1256 height 493
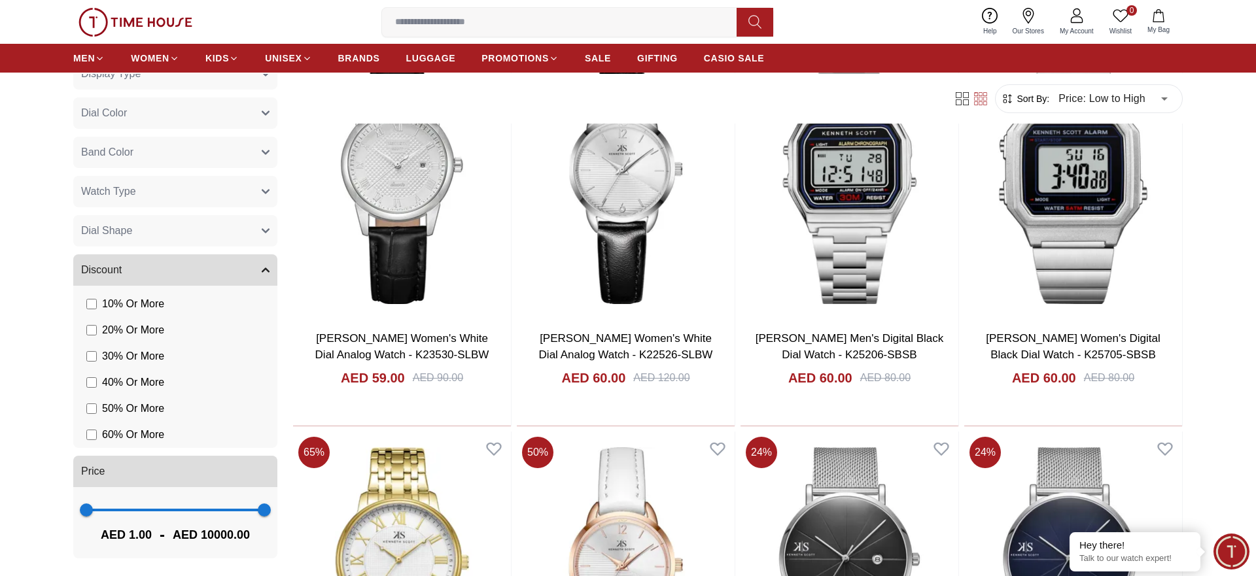
scroll to position [801, 0]
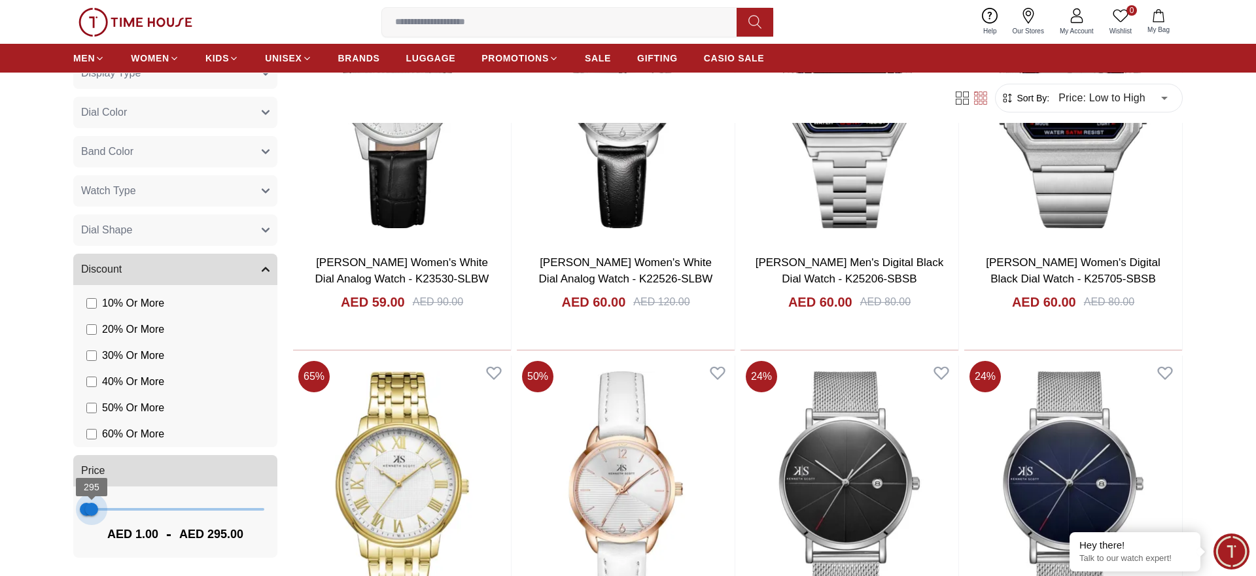
type input "***"
drag, startPoint x: 264, startPoint y: 506, endPoint x: 92, endPoint y: 505, distance: 172.1
click at [92, 505] on span "332" at bounding box center [92, 509] width 13 height 13
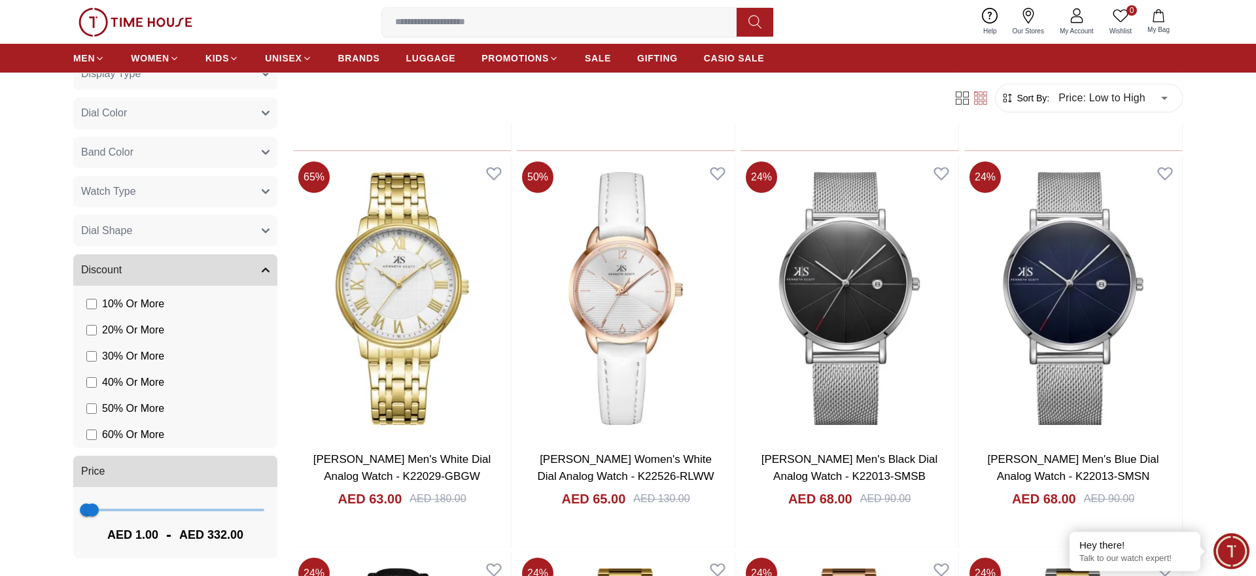
scroll to position [1001, 0]
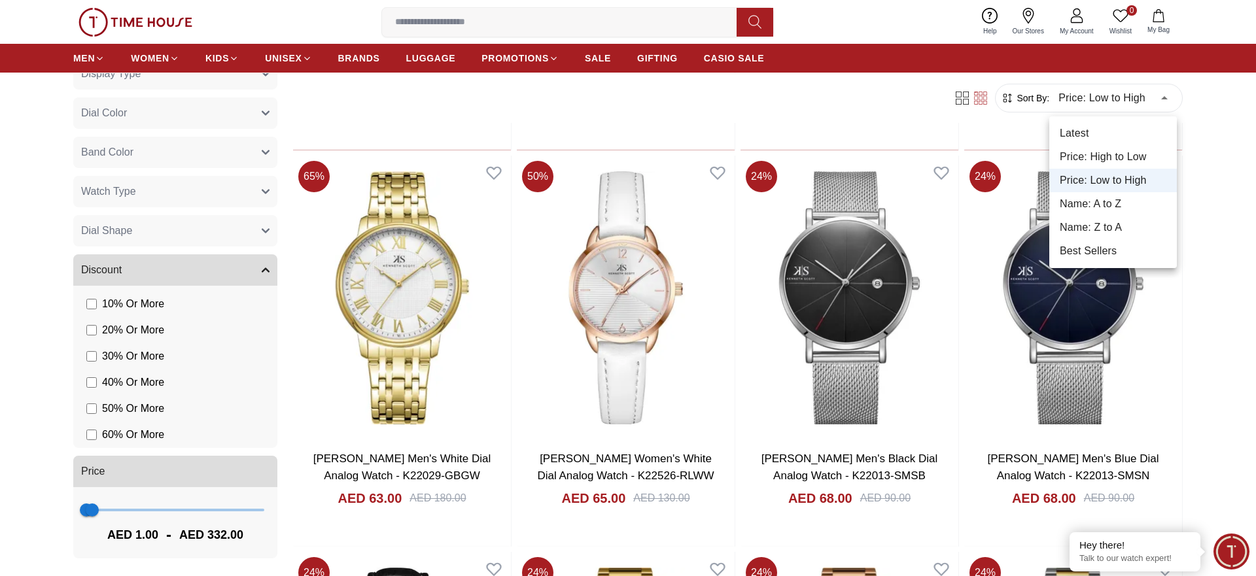
click at [1130, 153] on li "Price: High to Low" at bounding box center [1114, 157] width 128 height 24
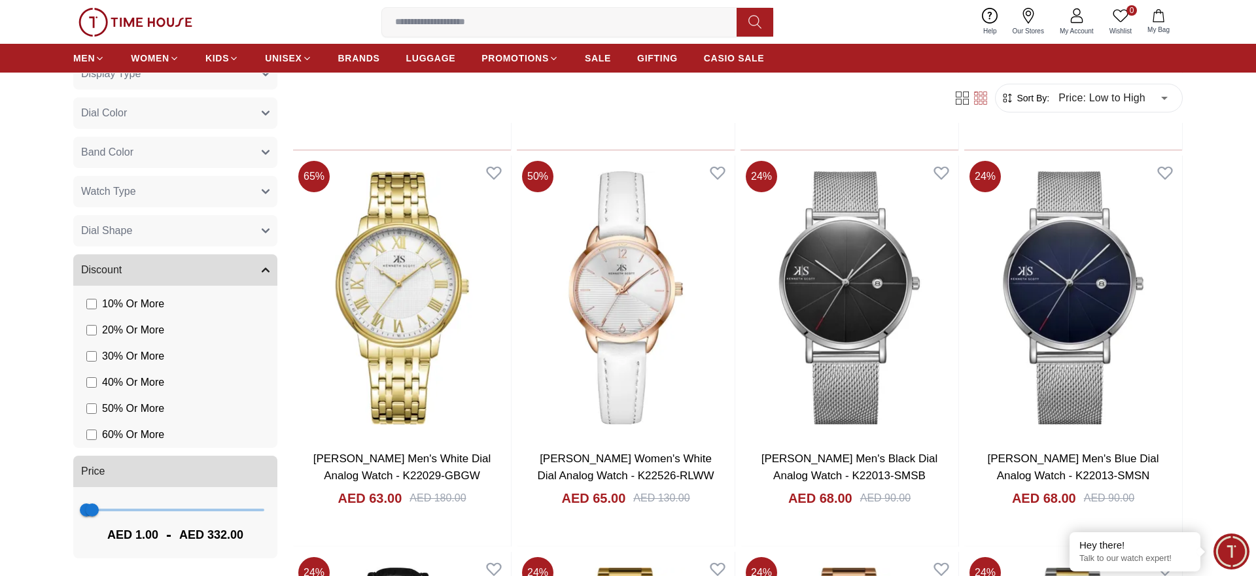
type input "*"
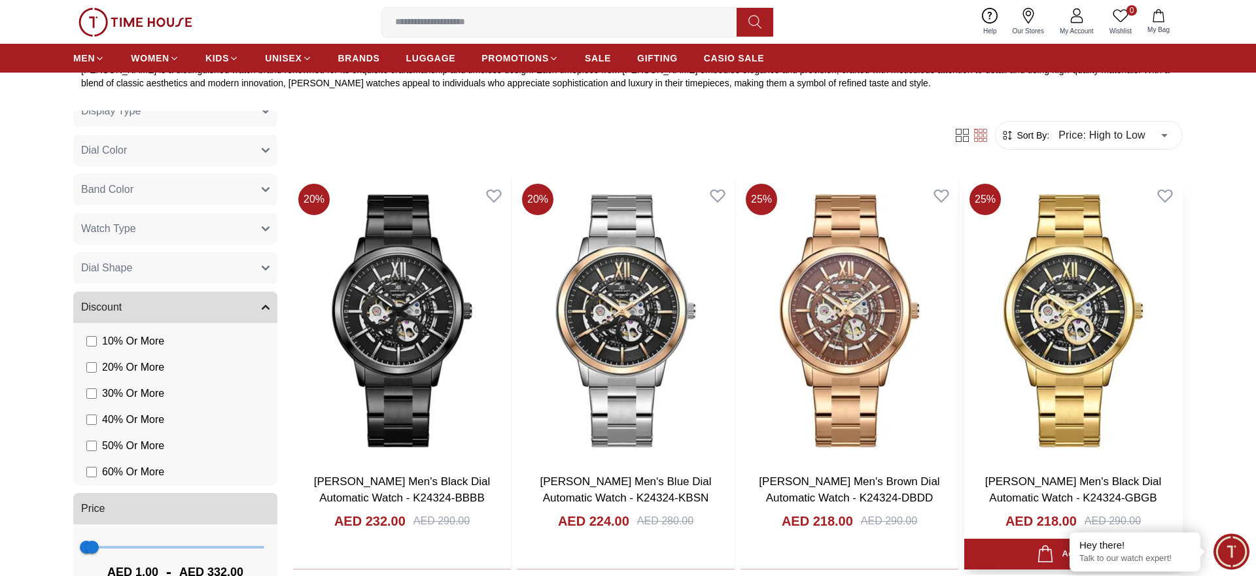
scroll to position [667, 0]
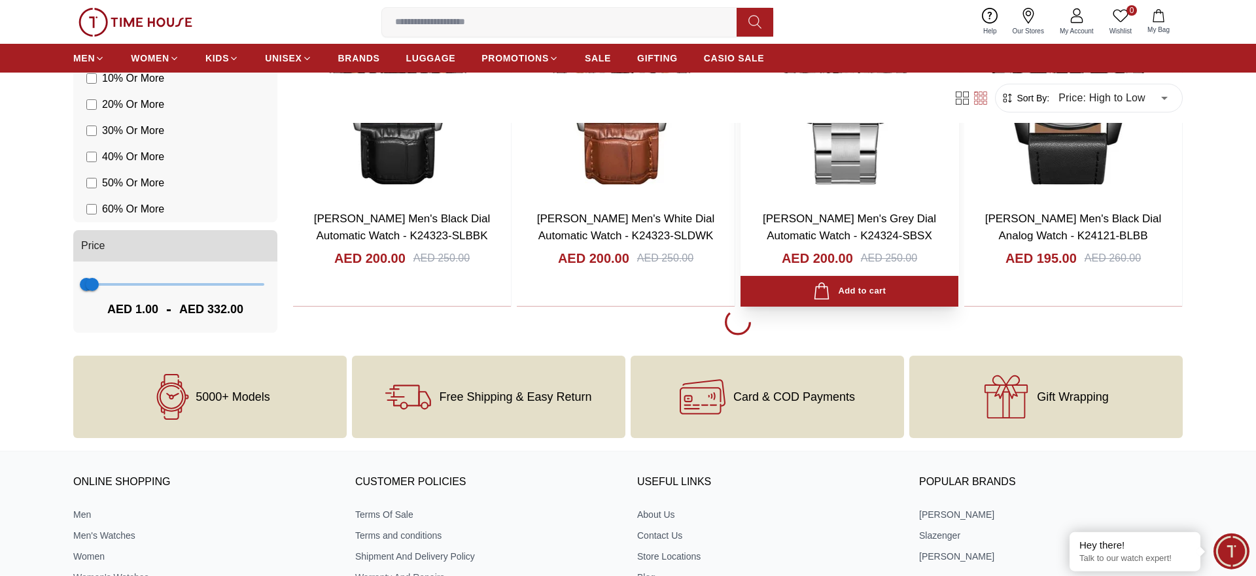
scroll to position [2336, 0]
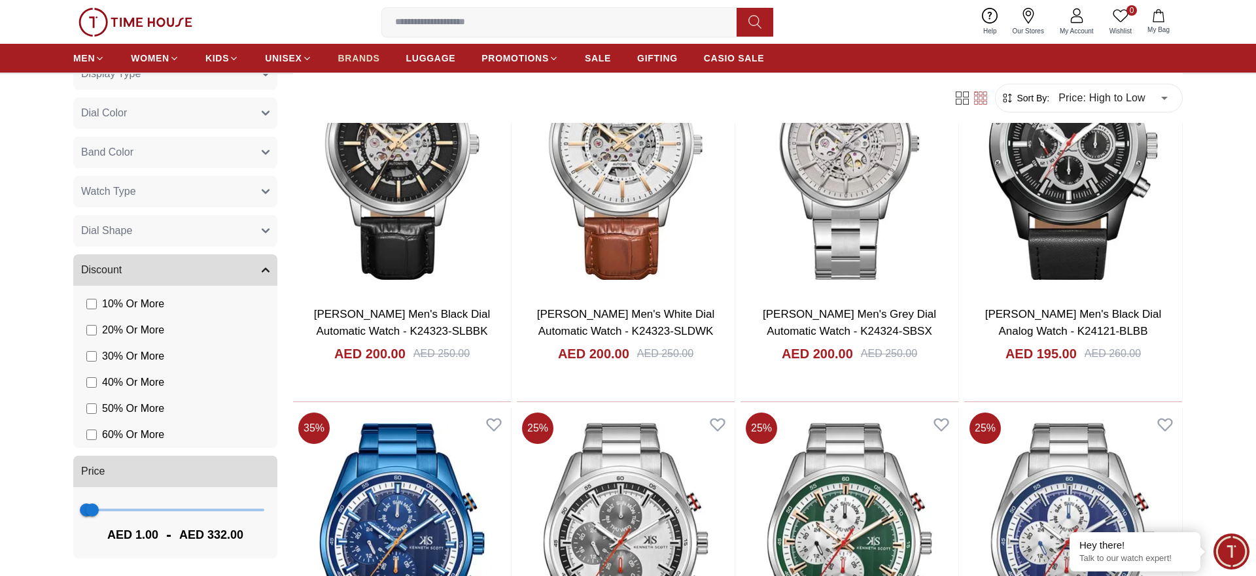
click at [370, 58] on span "BRANDS" at bounding box center [359, 58] width 42 height 13
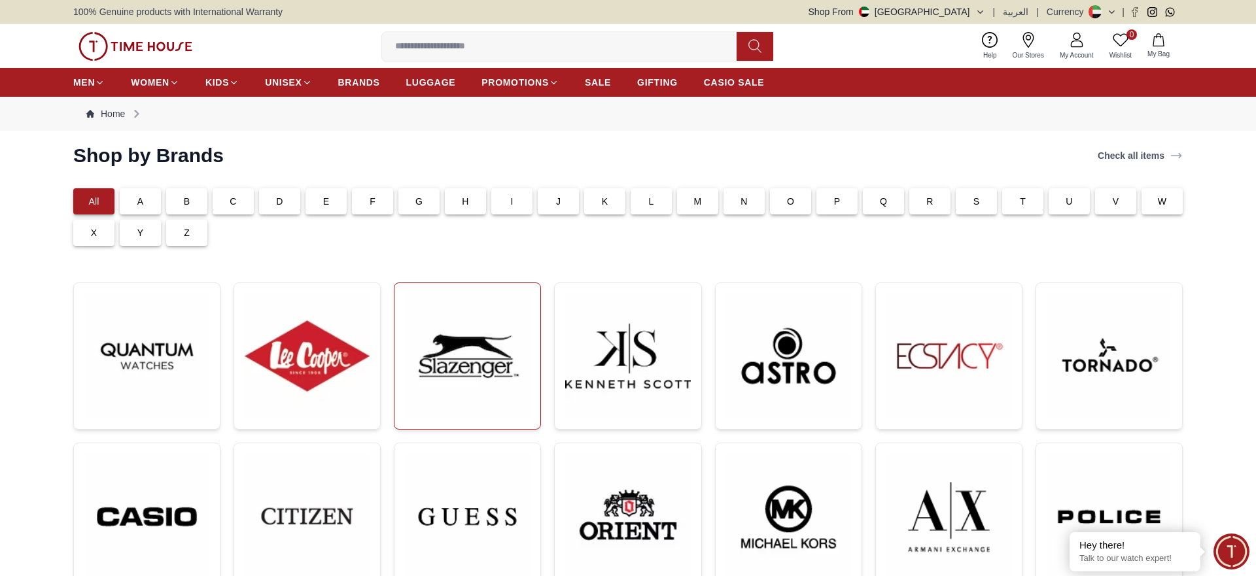
click at [492, 324] on img at bounding box center [467, 356] width 125 height 125
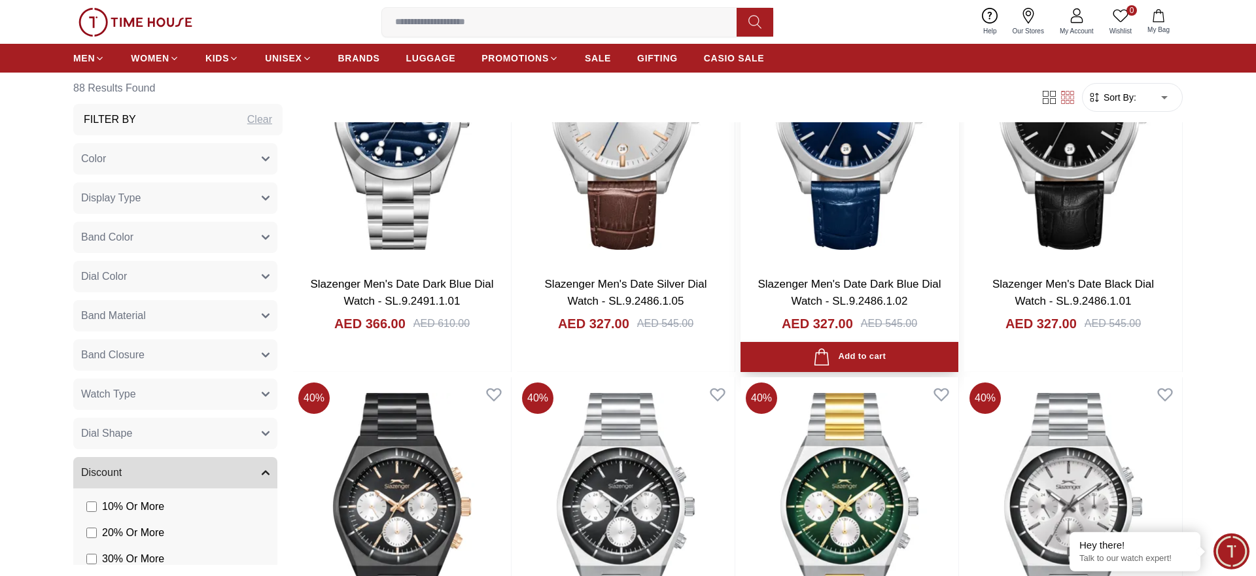
scroll to position [1735, 0]
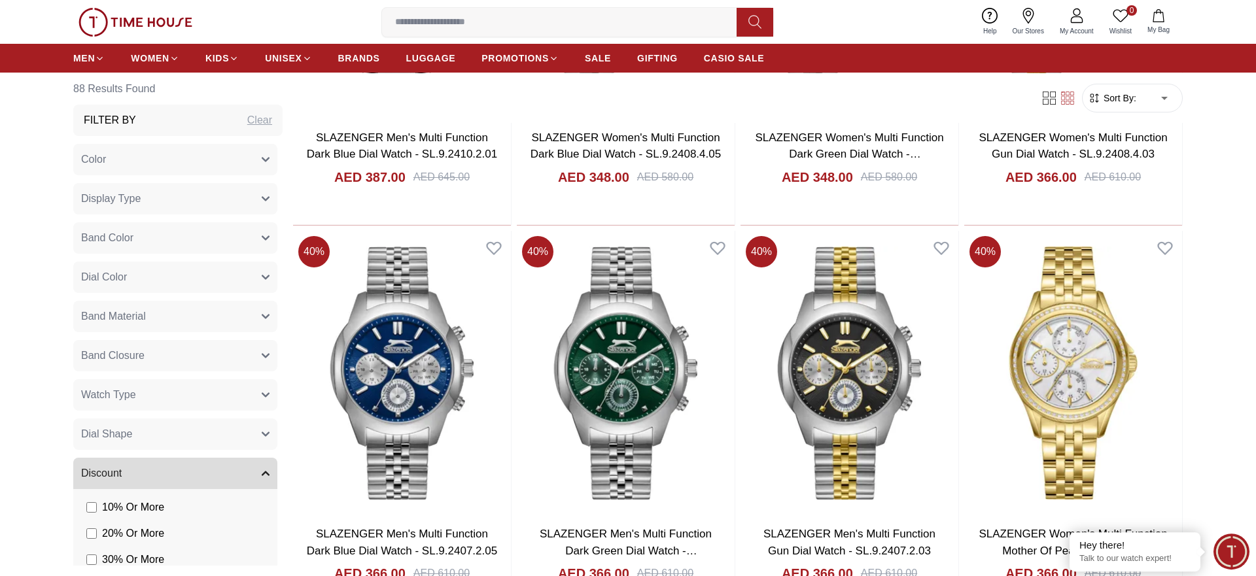
scroll to position [4205, 0]
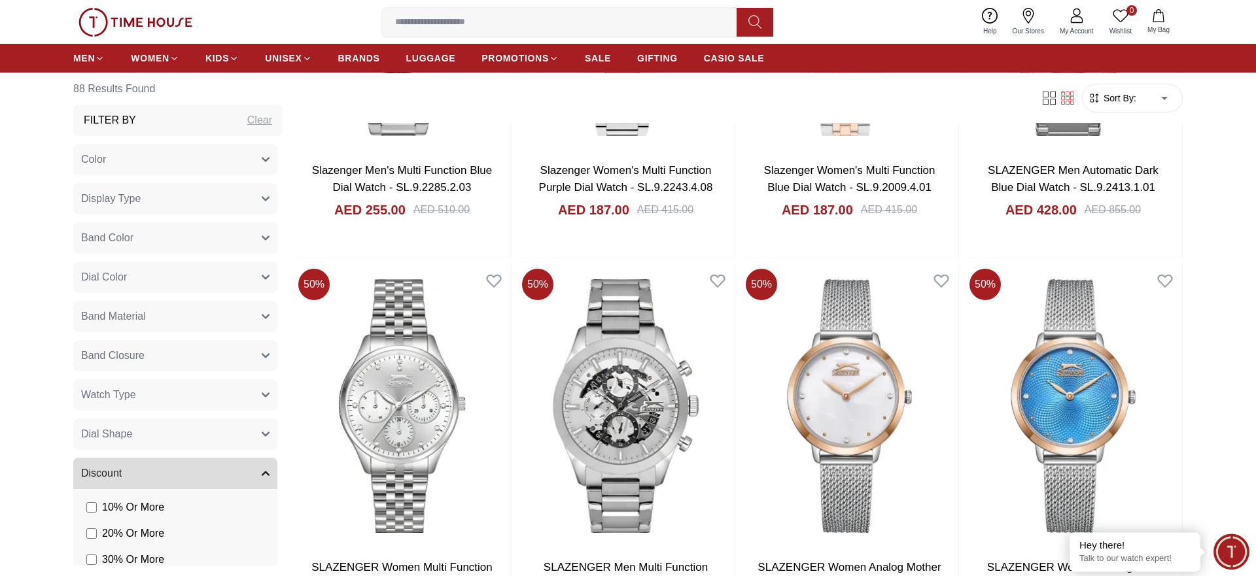
scroll to position [6073, 0]
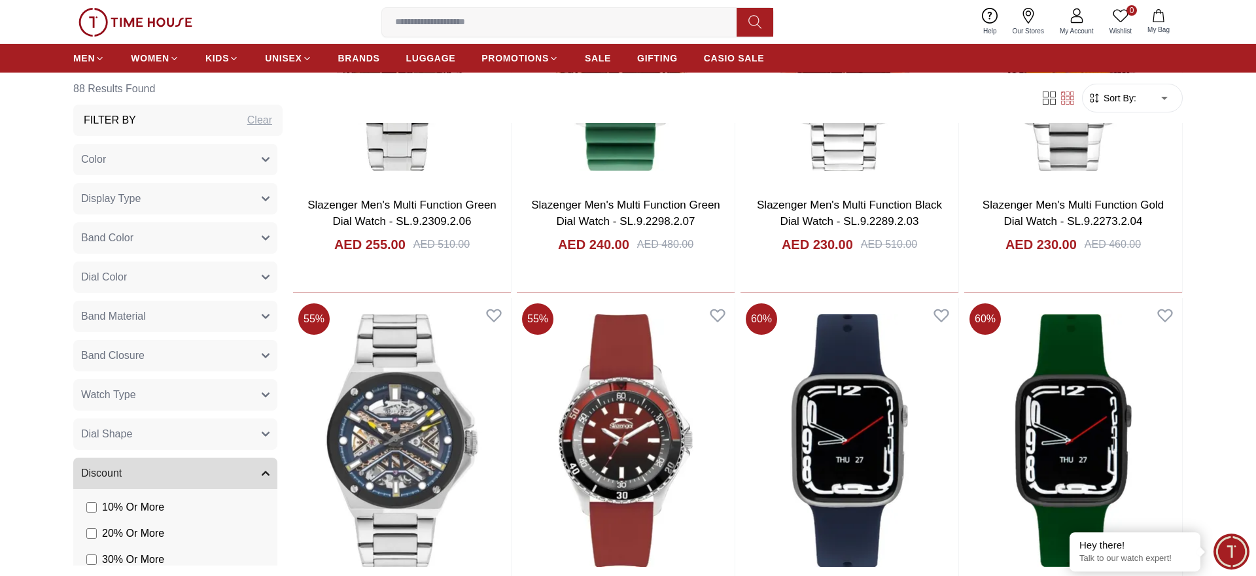
scroll to position [8142, 0]
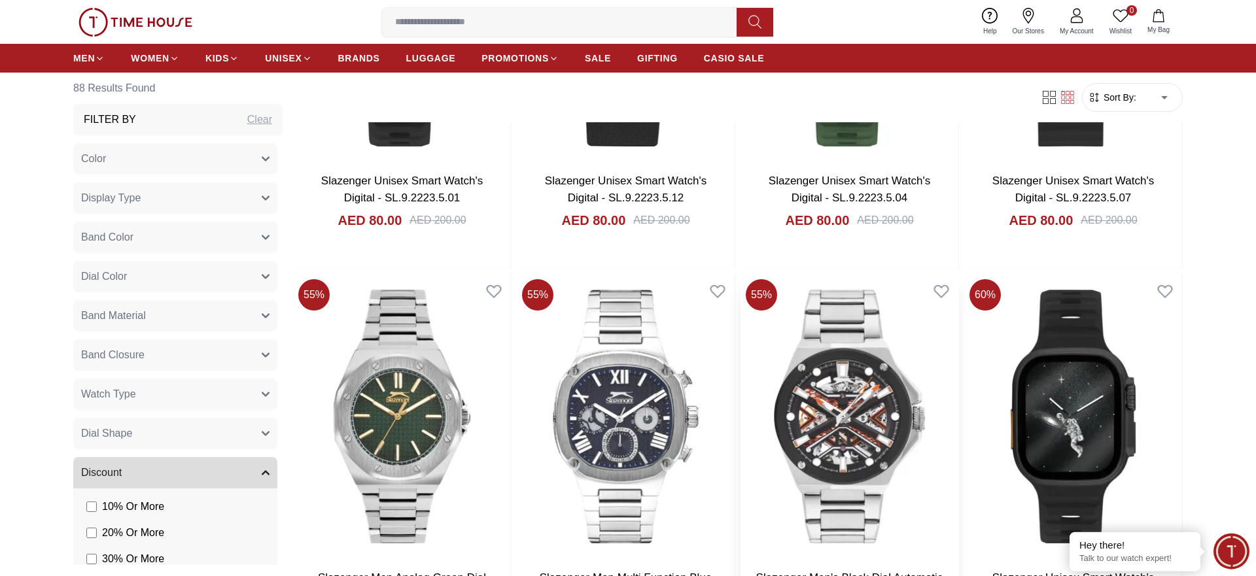
scroll to position [8743, 0]
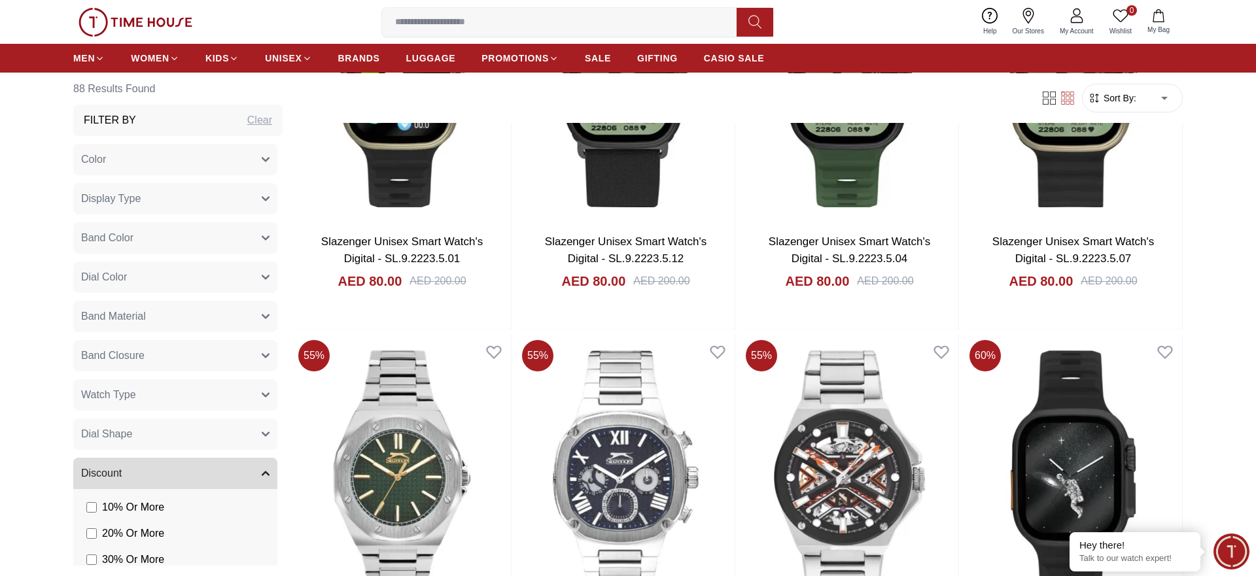
drag, startPoint x: 381, startPoint y: 53, endPoint x: 381, endPoint y: 71, distance: 17.7
click at [381, 54] on ul "MEN WOMEN KIDS UNISEX BRANDS LUGGAGE PROMOTIONS SALE GIFTING CASIO SALE" at bounding box center [418, 58] width 691 height 24
click at [374, 67] on link "BRANDS" at bounding box center [359, 58] width 42 height 24
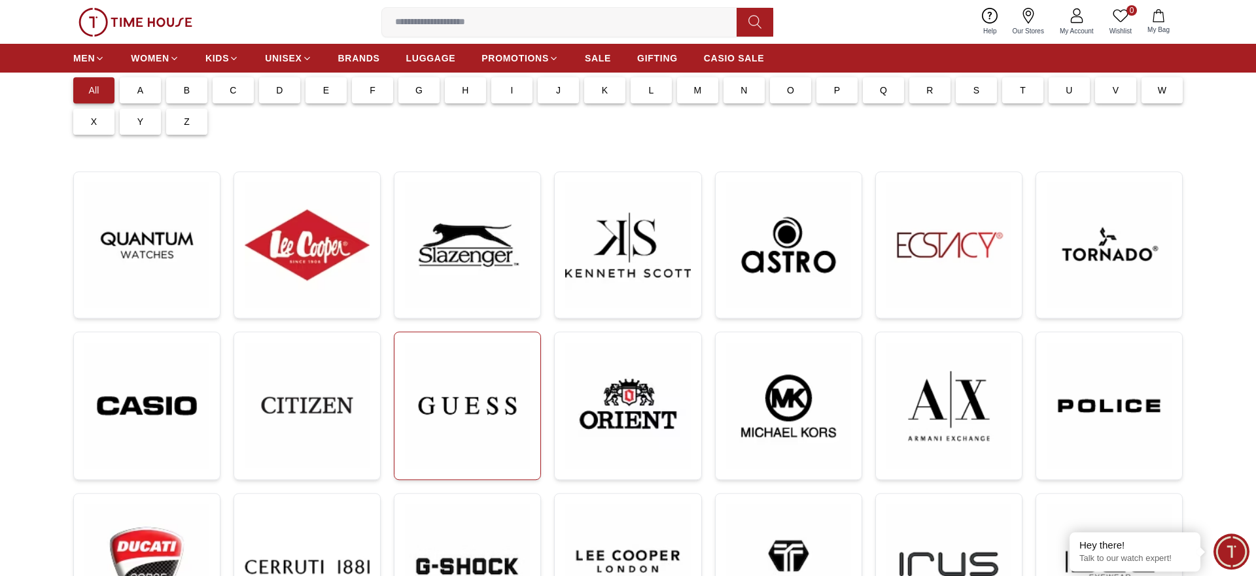
scroll to position [133, 0]
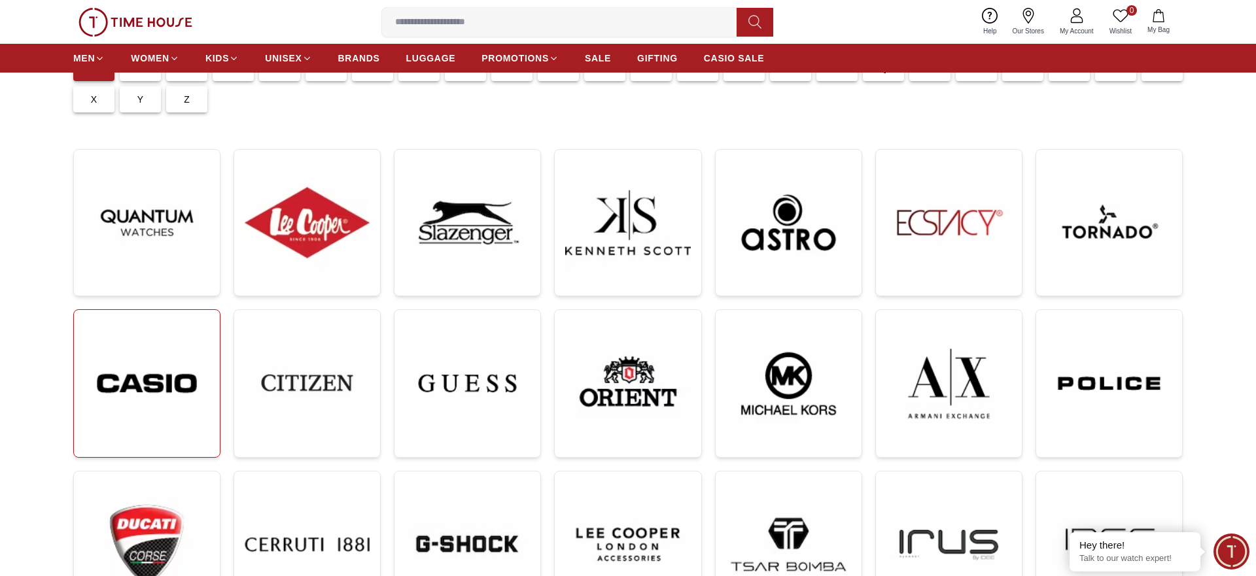
click at [208, 385] on img at bounding box center [146, 384] width 125 height 126
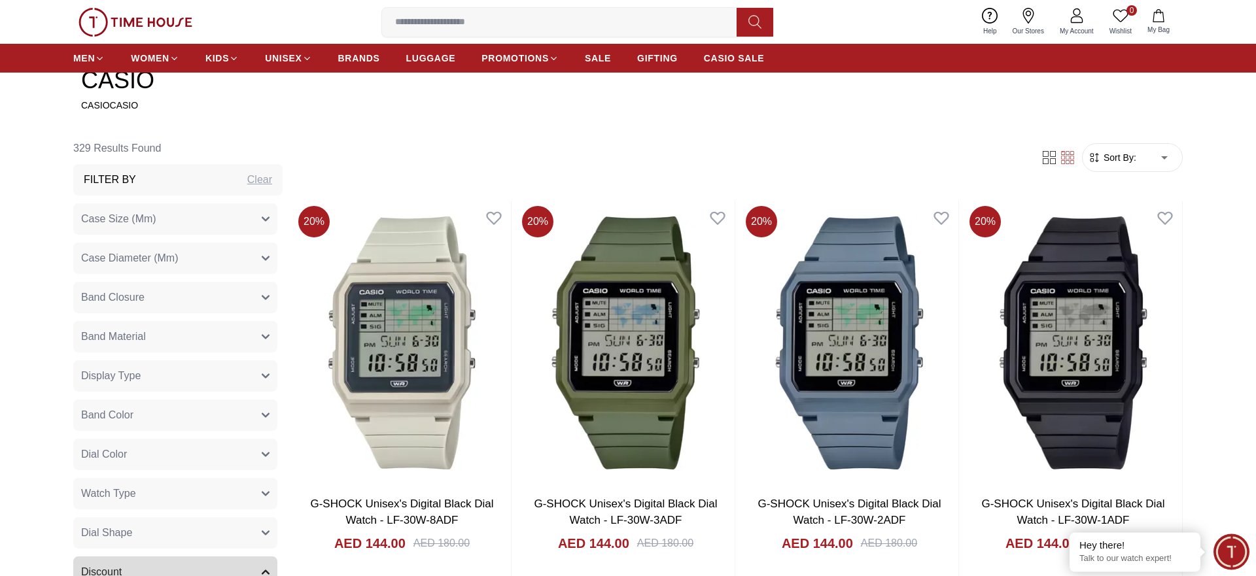
scroll to position [534, 0]
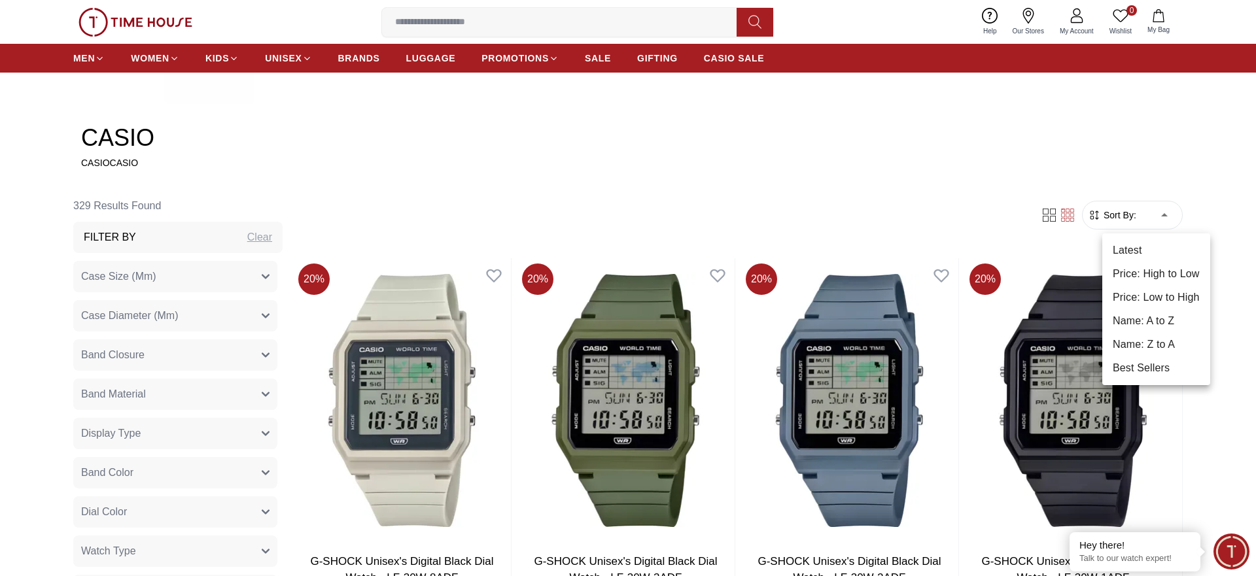
click at [1168, 270] on li "Price: High to Low" at bounding box center [1157, 274] width 108 height 24
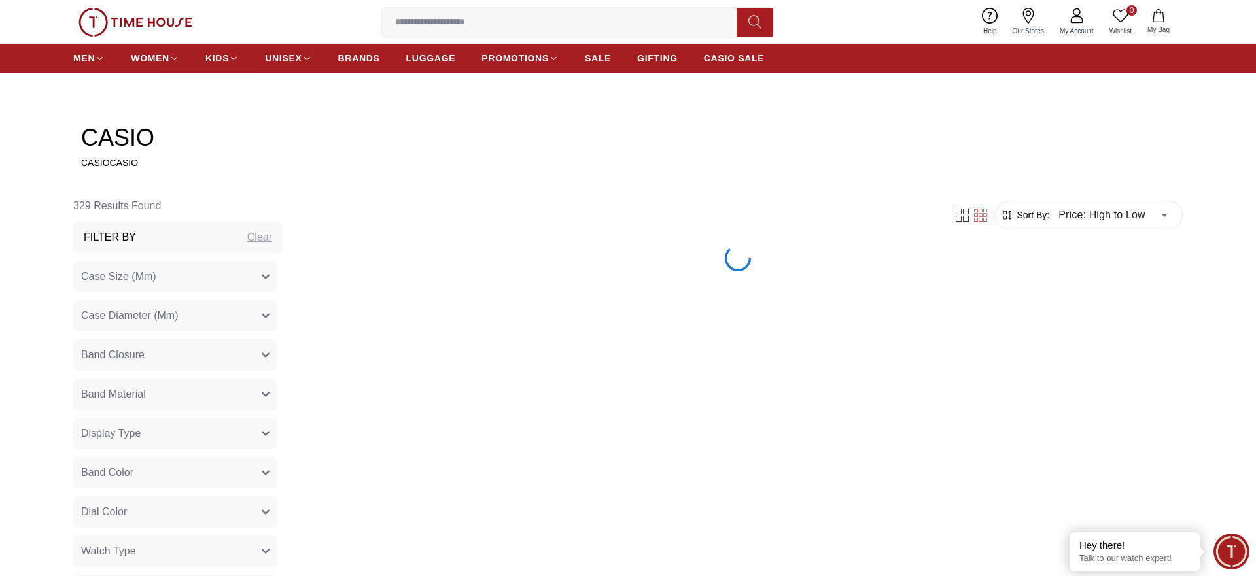
type input "*"
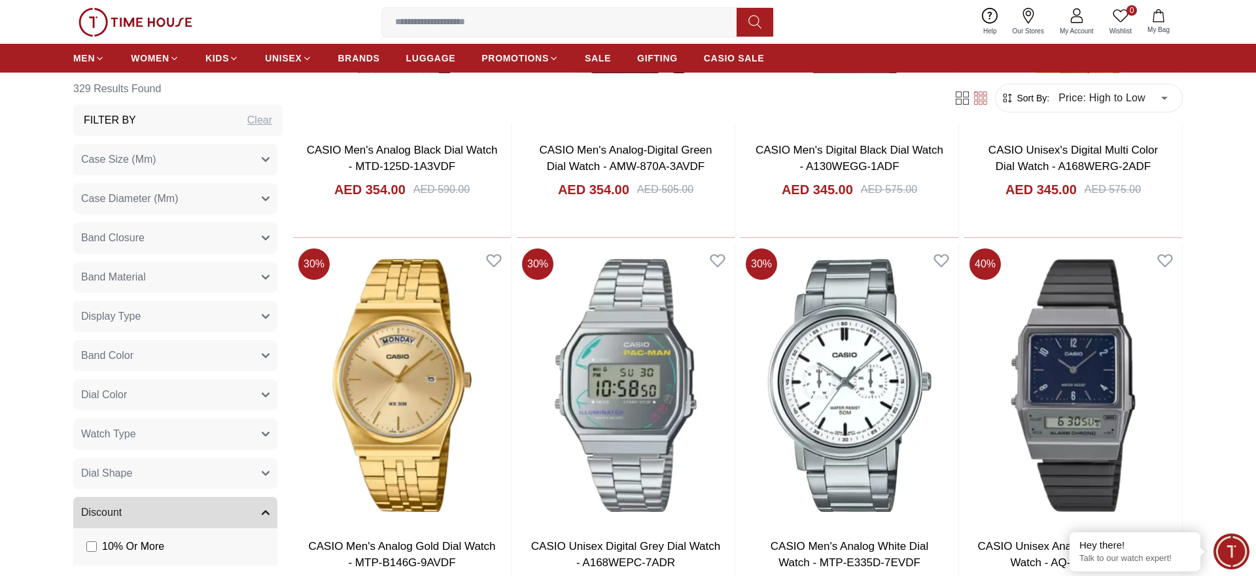
scroll to position [2403, 0]
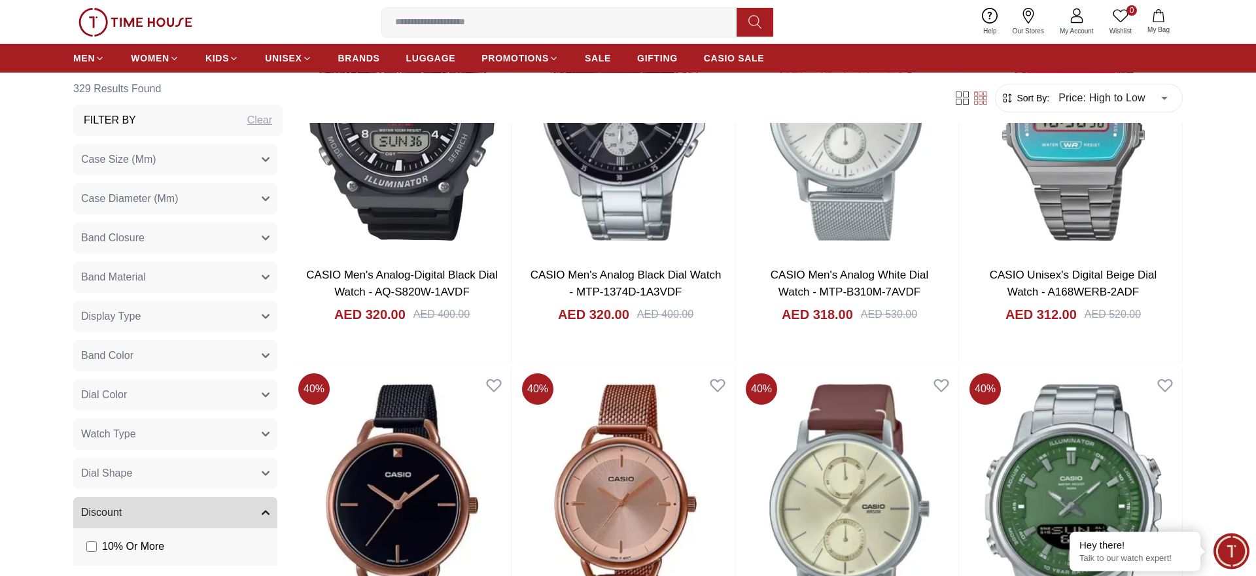
scroll to position [2870, 0]
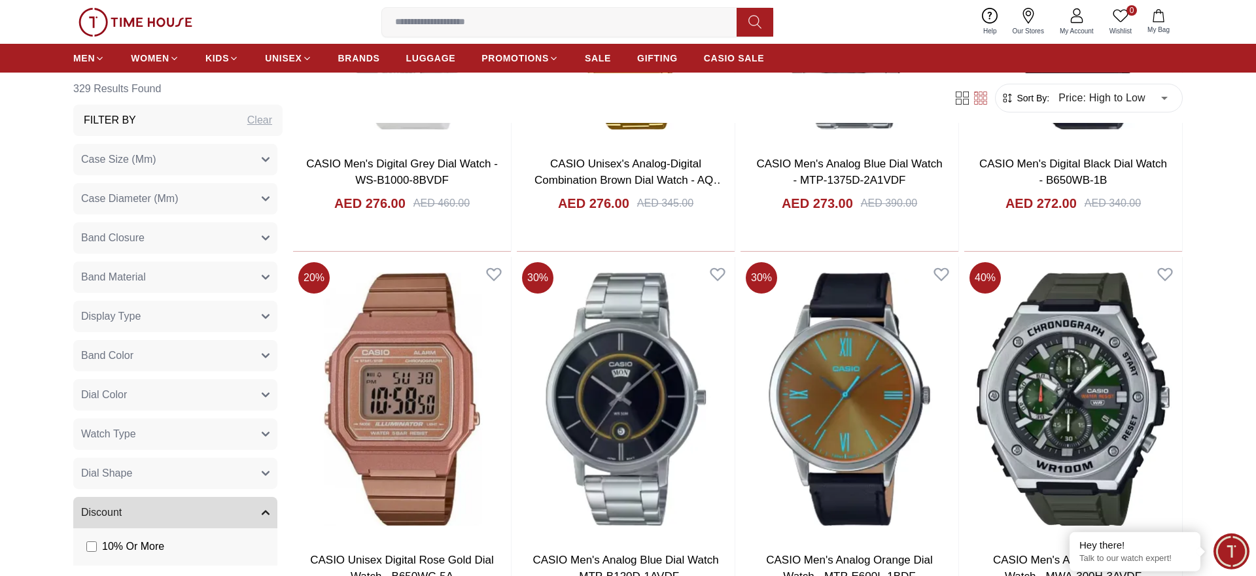
scroll to position [6140, 0]
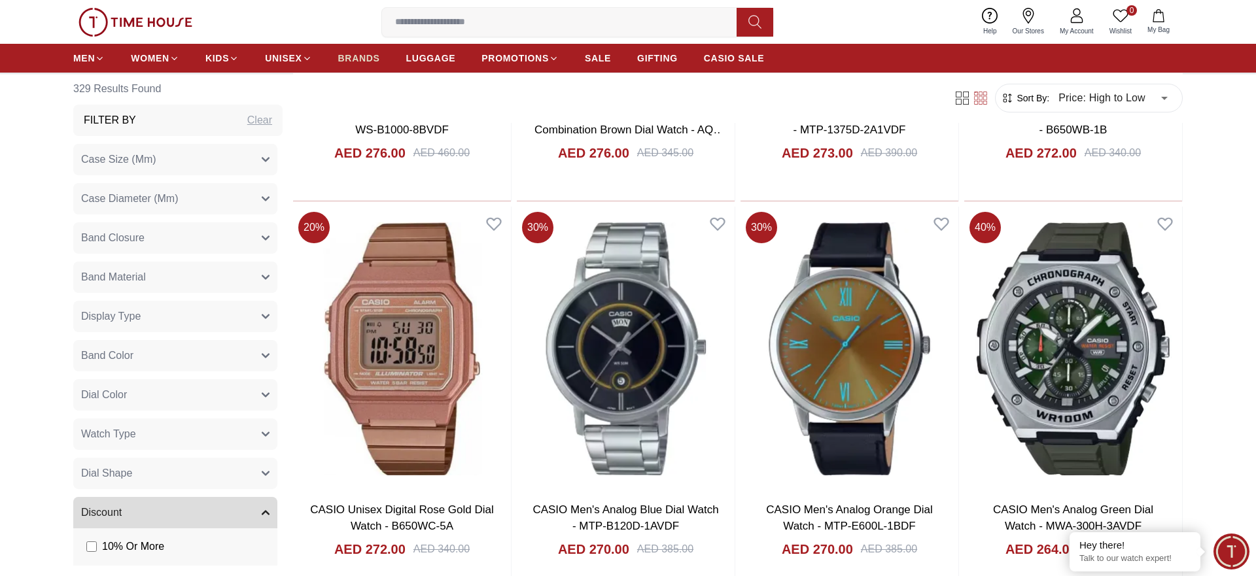
drag, startPoint x: 362, startPoint y: 57, endPoint x: 374, endPoint y: 65, distance: 14.5
click at [363, 57] on span "BRANDS" at bounding box center [359, 58] width 42 height 13
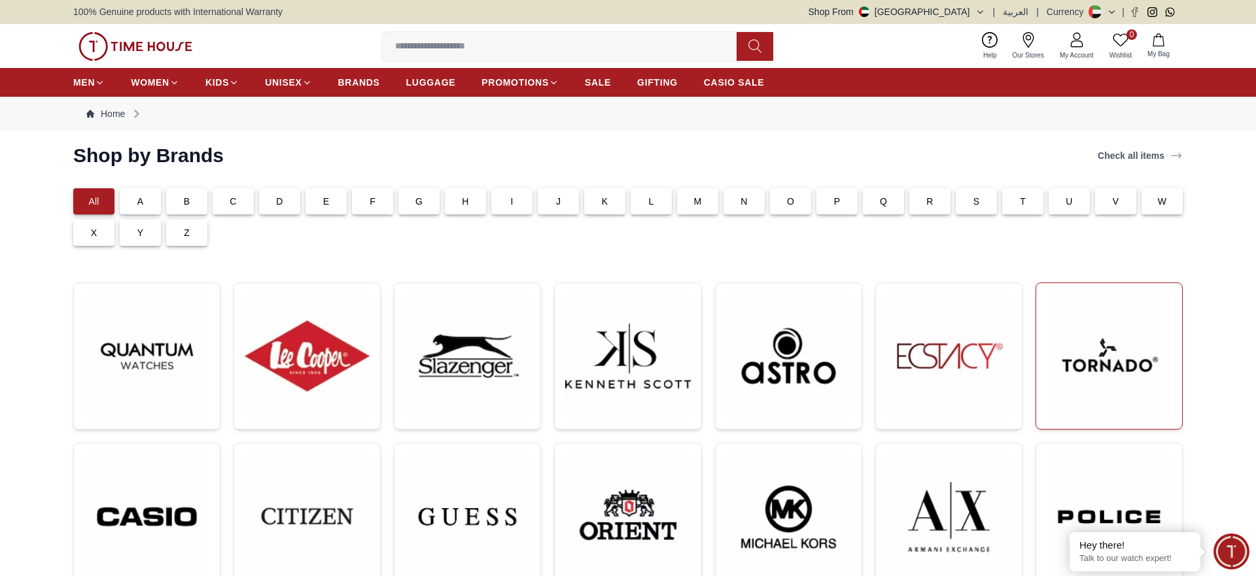
click at [1085, 367] on img at bounding box center [1109, 356] width 125 height 125
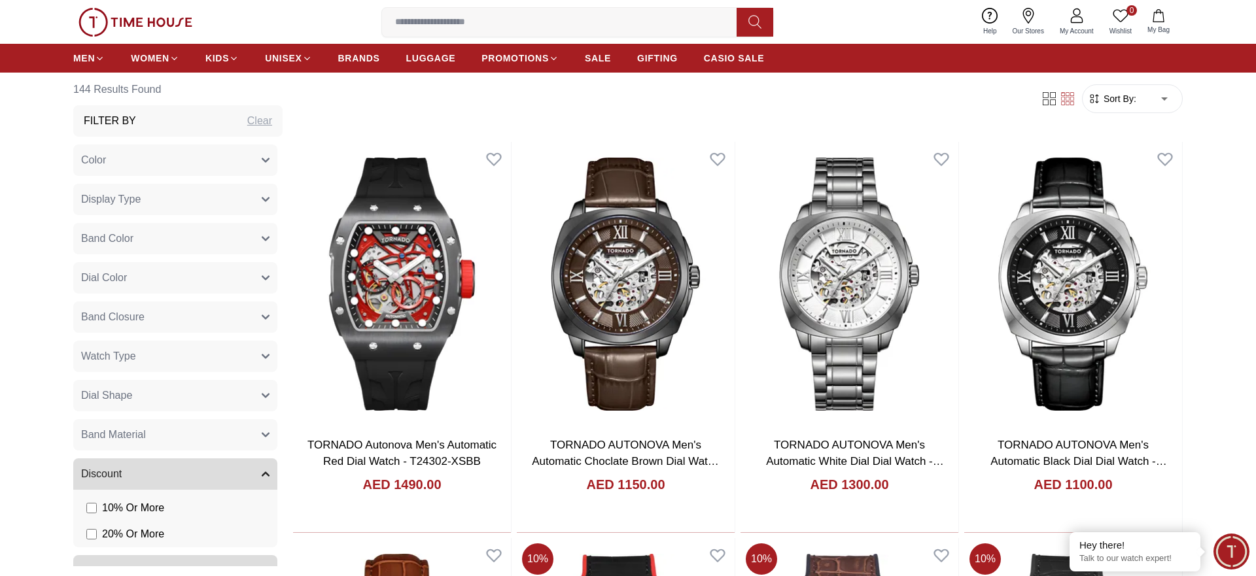
scroll to position [667, 0]
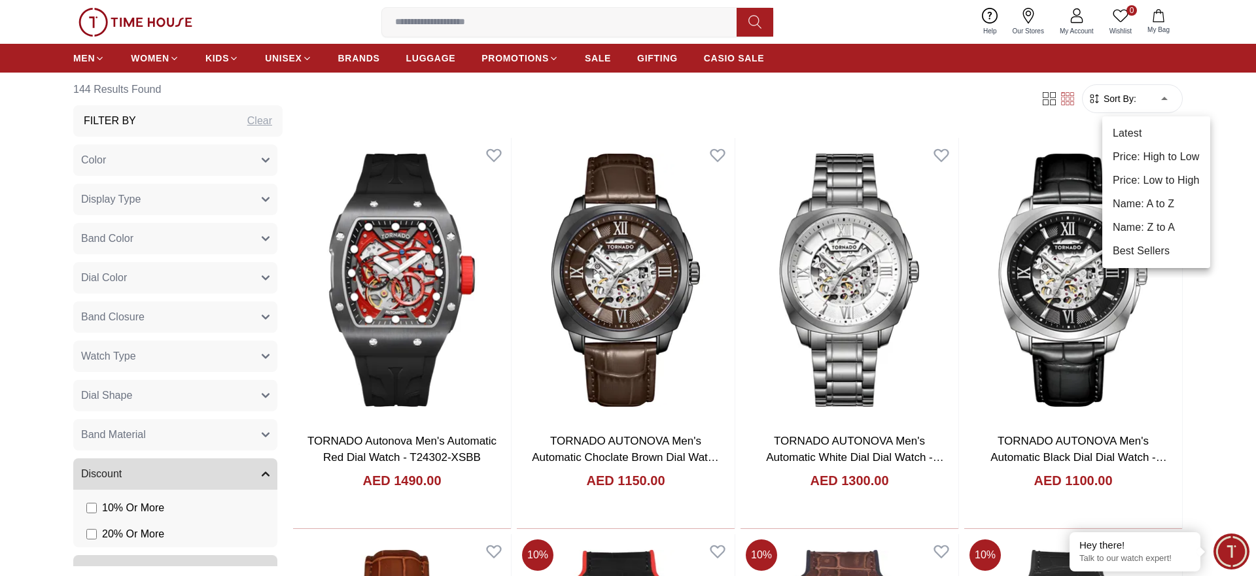
click at [1157, 185] on li "Price: Low to High" at bounding box center [1157, 181] width 108 height 24
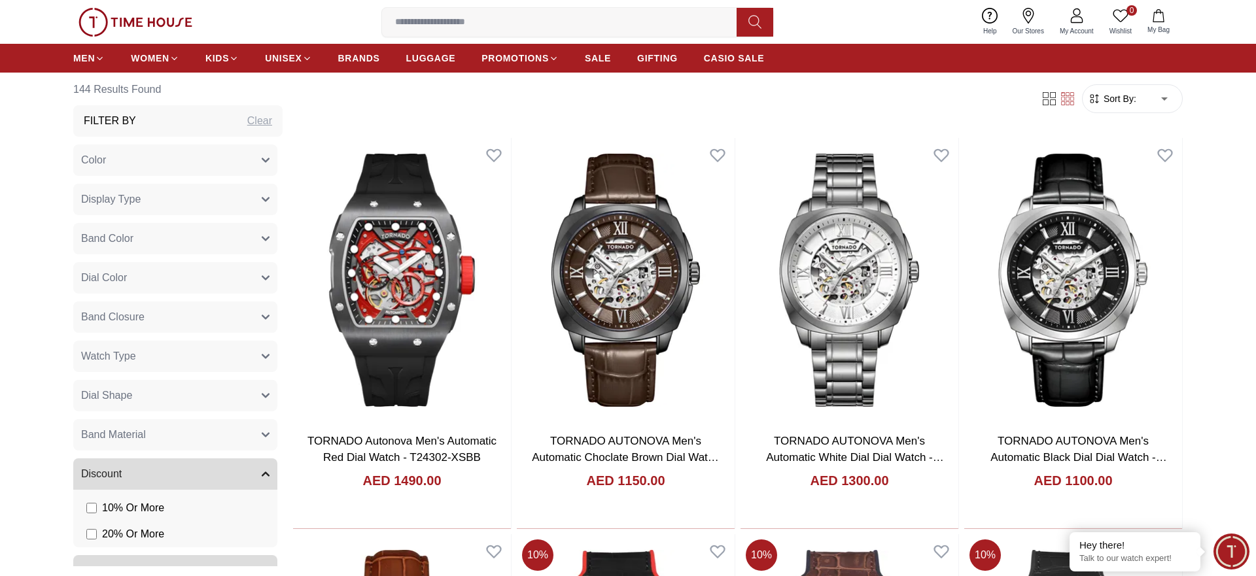
type input "*"
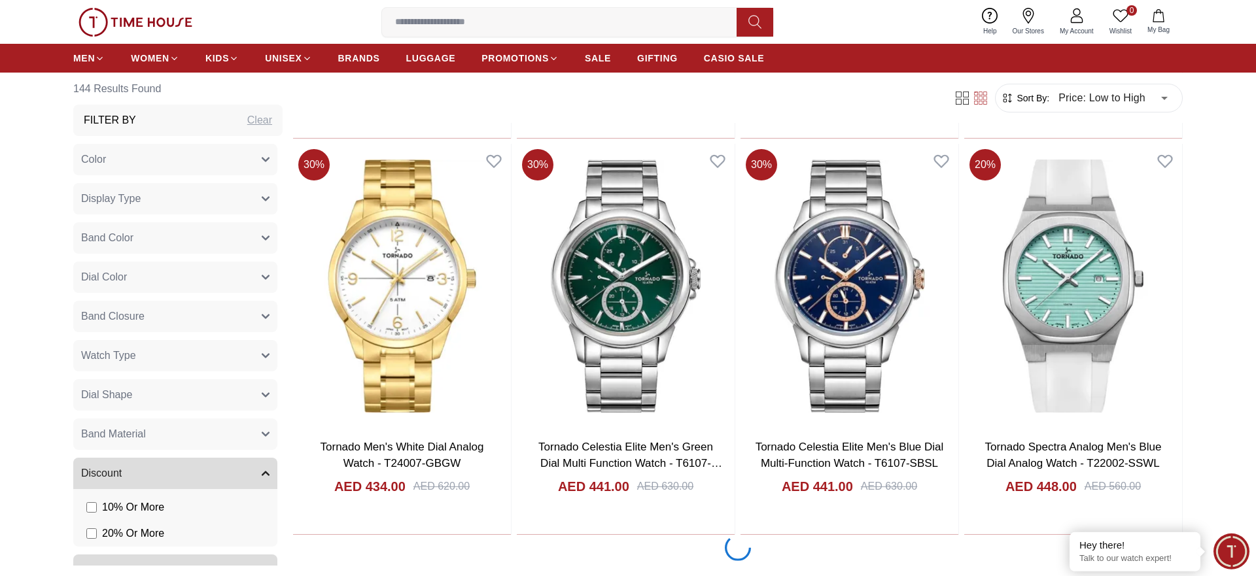
scroll to position [2336, 0]
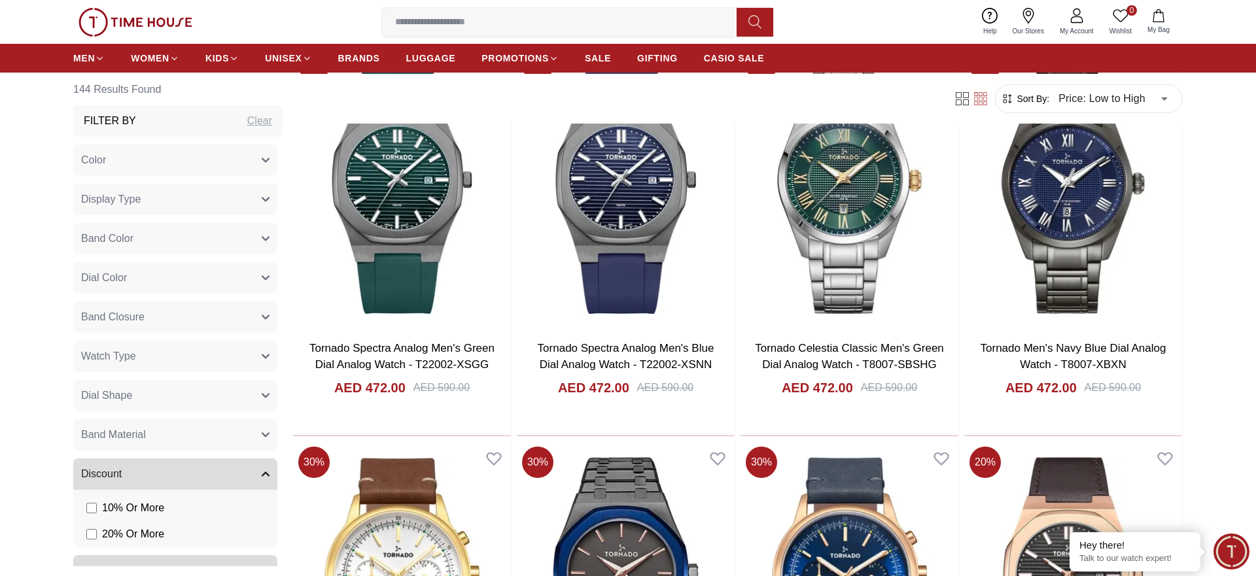
scroll to position [3737, 0]
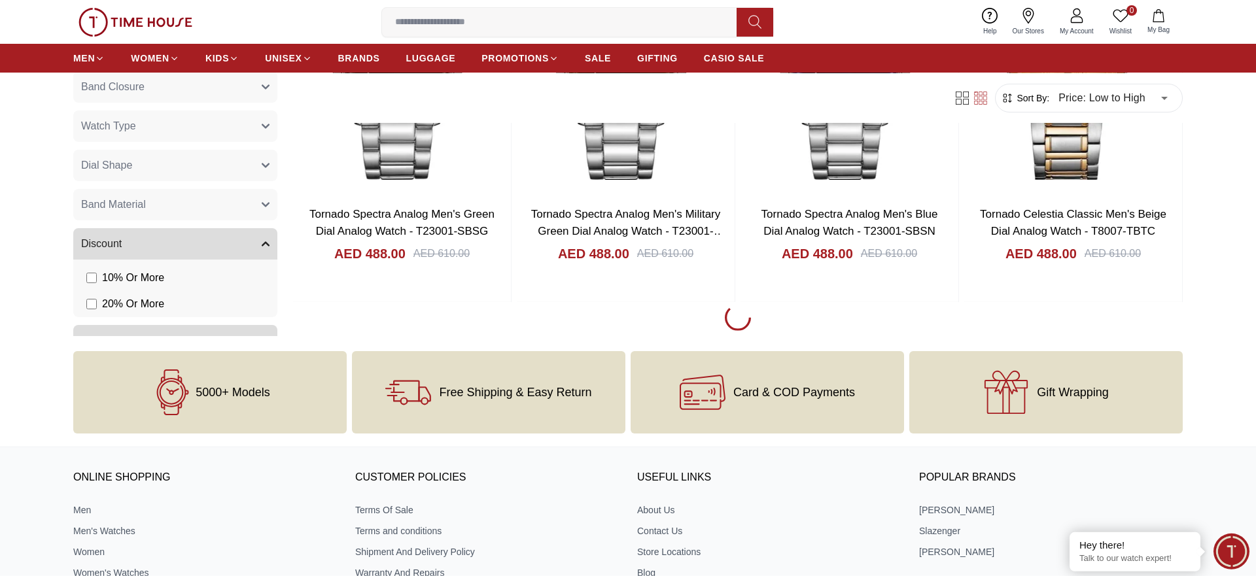
scroll to position [4538, 0]
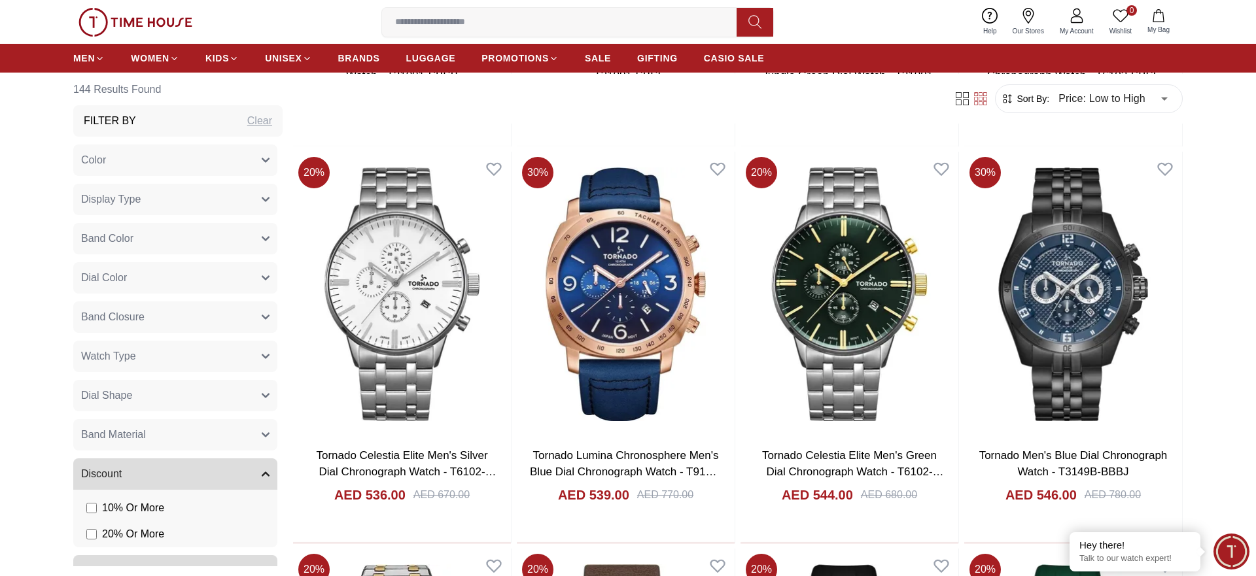
scroll to position [6474, 0]
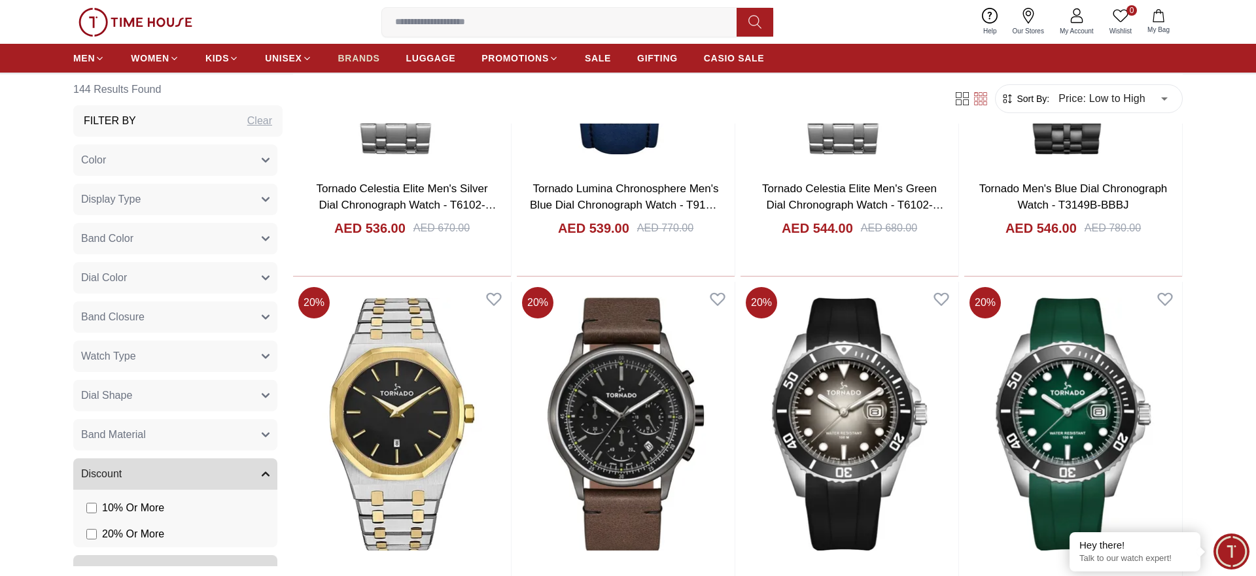
click at [359, 53] on span "BRANDS" at bounding box center [359, 58] width 42 height 13
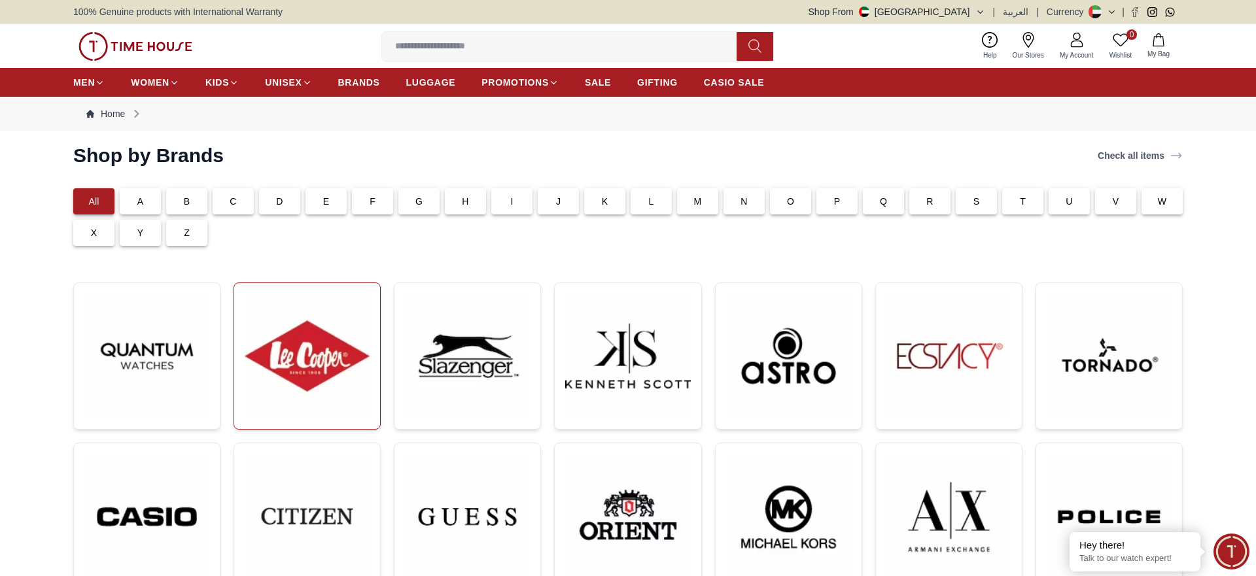
click at [330, 367] on img at bounding box center [307, 356] width 125 height 125
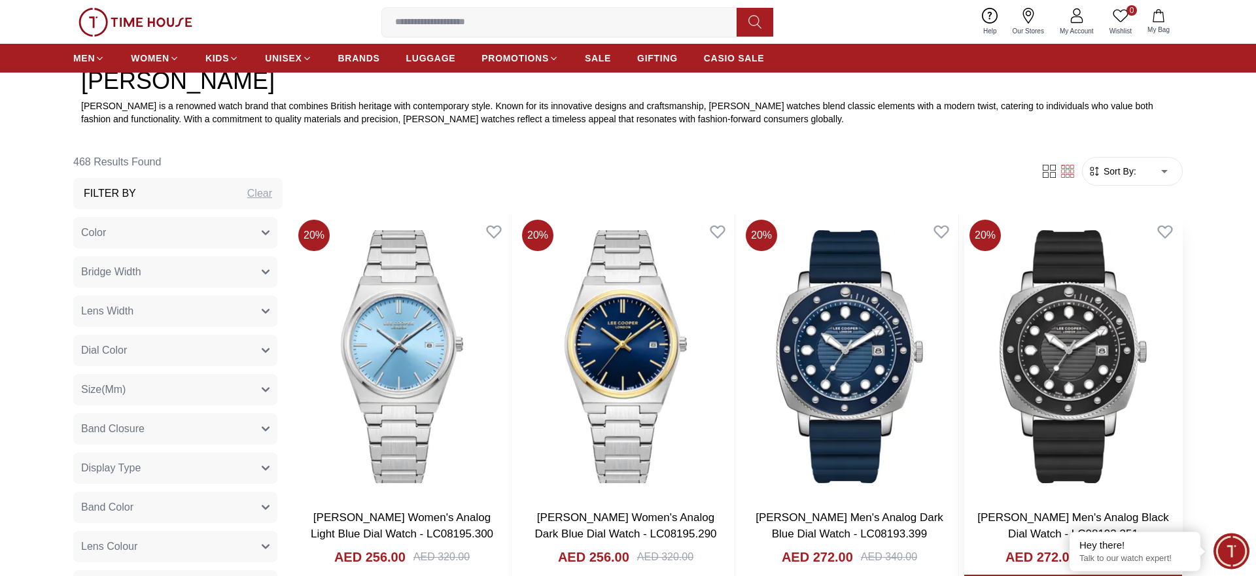
scroll to position [601, 0]
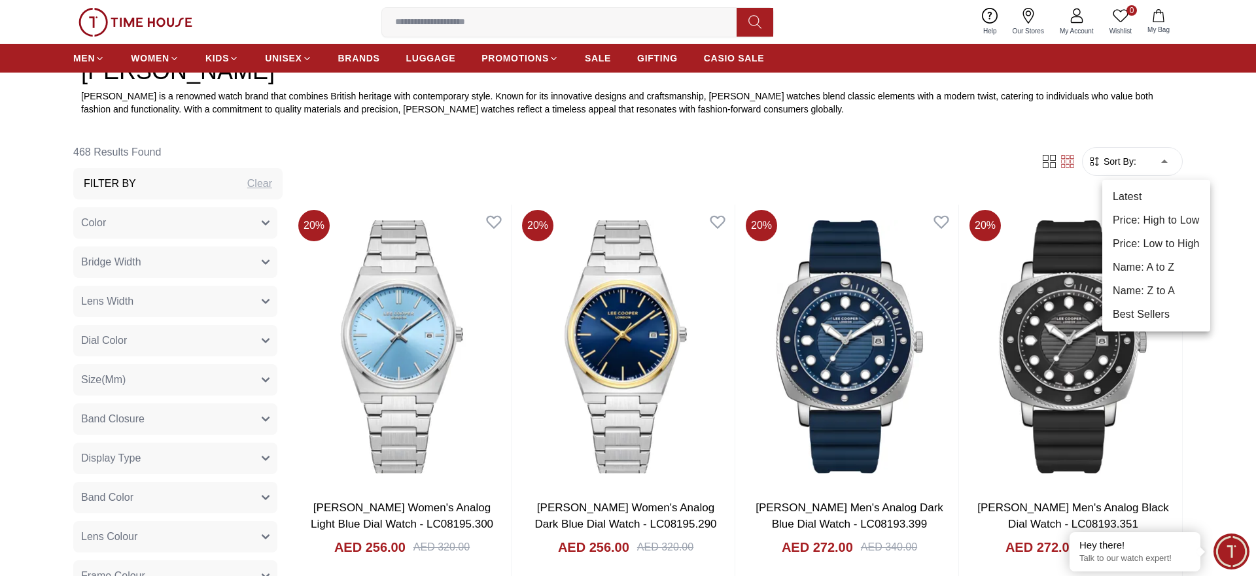
click at [1162, 221] on li "Price: High to Low" at bounding box center [1157, 221] width 108 height 24
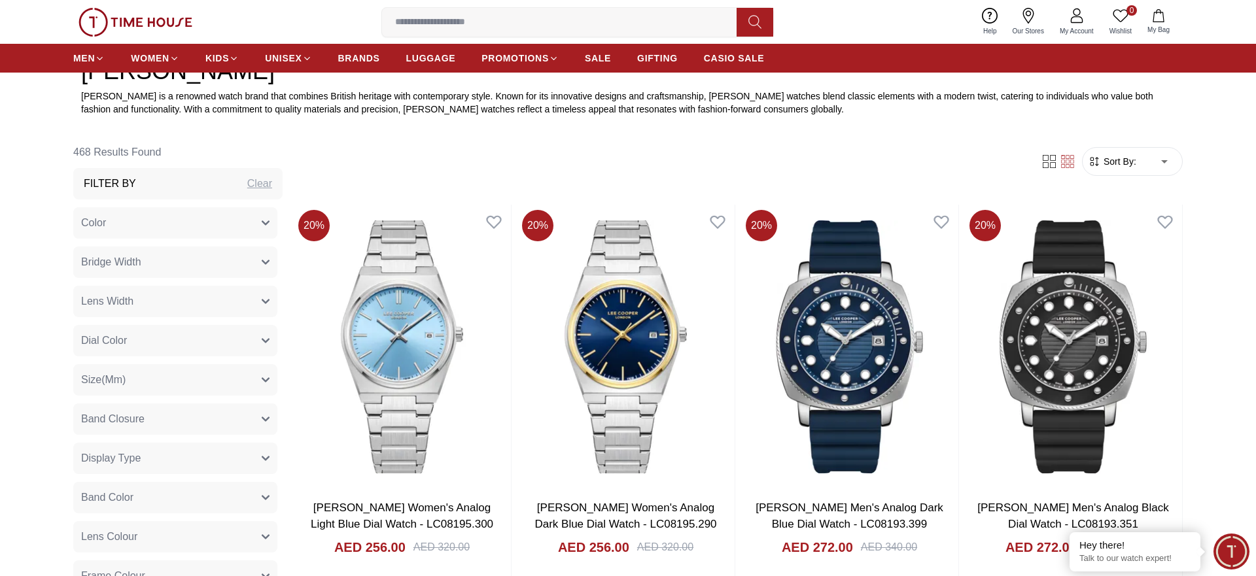
type input "*"
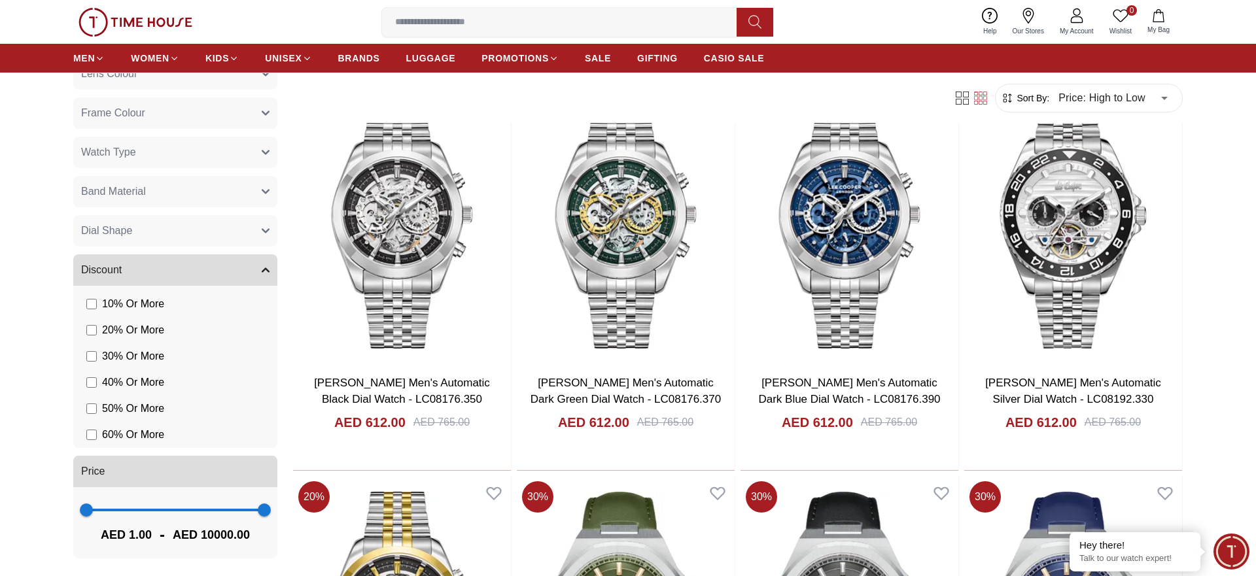
scroll to position [734, 0]
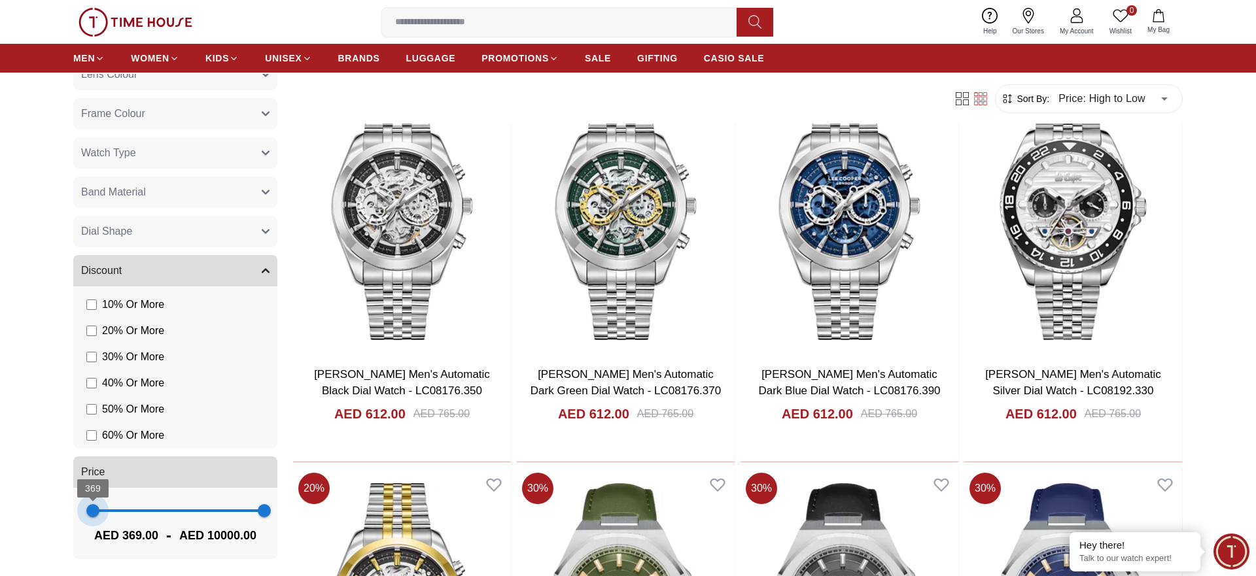
type input "***"
drag, startPoint x: 88, startPoint y: 507, endPoint x: 92, endPoint y: 513, distance: 7.1
click at [92, 513] on span "295" at bounding box center [91, 510] width 13 height 13
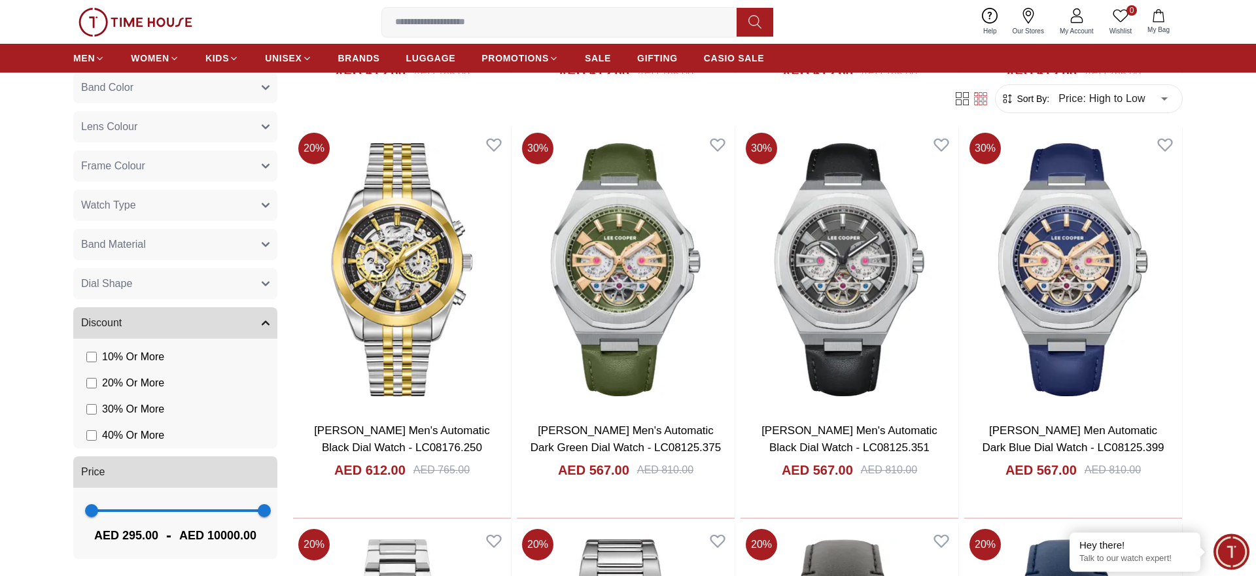
scroll to position [1068, 0]
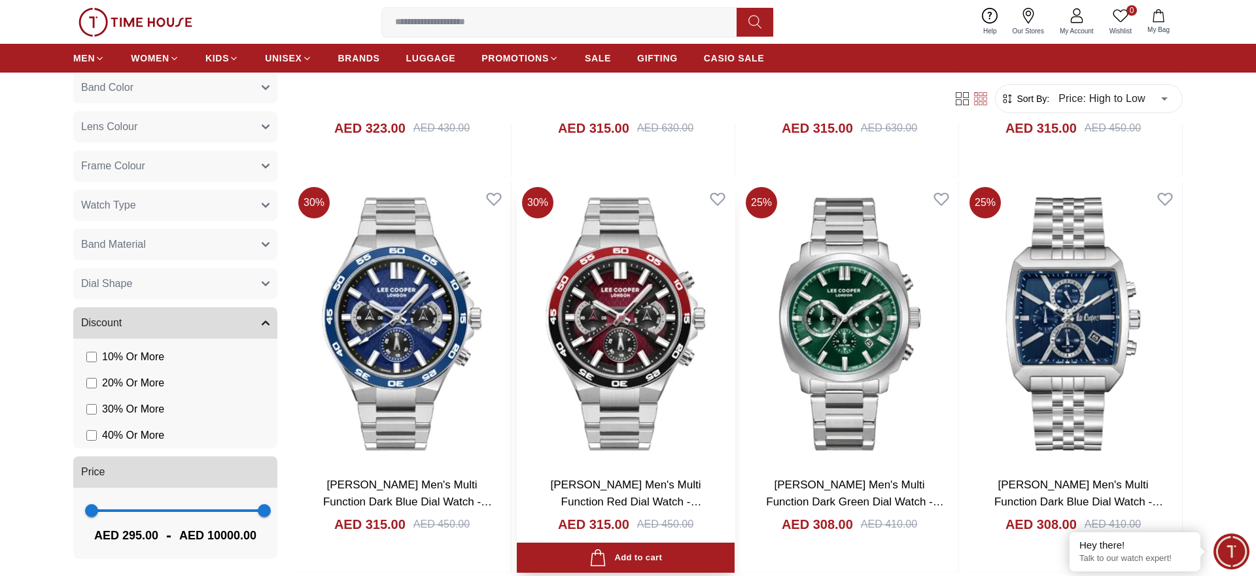
scroll to position [2870, 0]
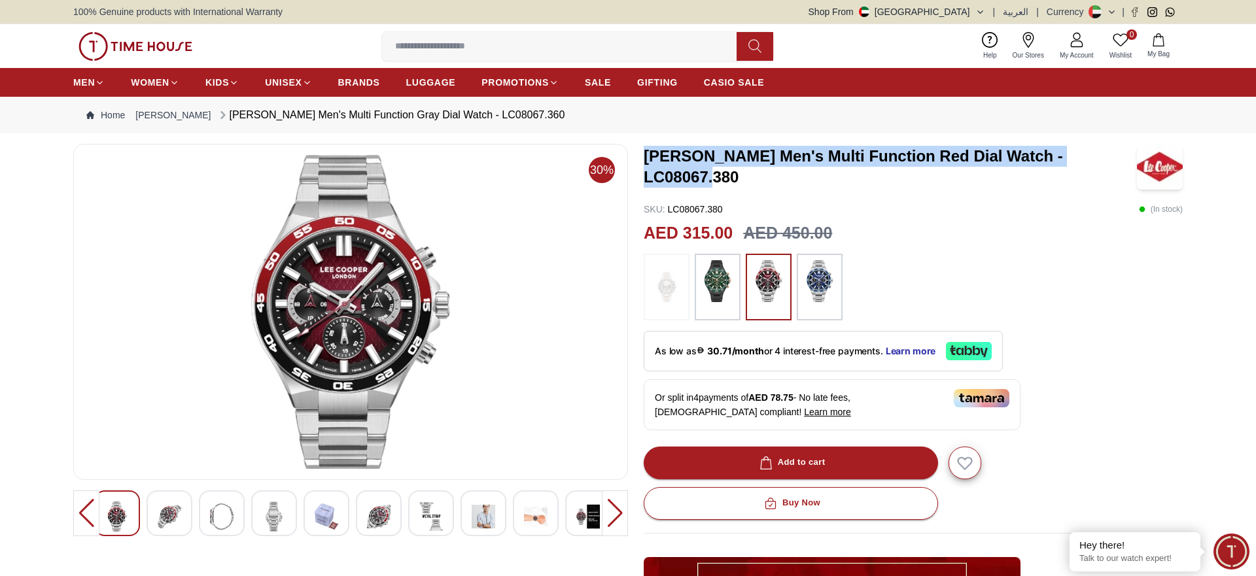
drag, startPoint x: 1137, startPoint y: 164, endPoint x: 646, endPoint y: 168, distance: 490.1
click at [646, 168] on h3 "LEE COOPER Men's Multi Function Red Dial Watch - LC08067.380" at bounding box center [890, 167] width 493 height 42
copy h3 "LEE COOPER Men's Multi Function Red Dial Watch - LC08067.380"
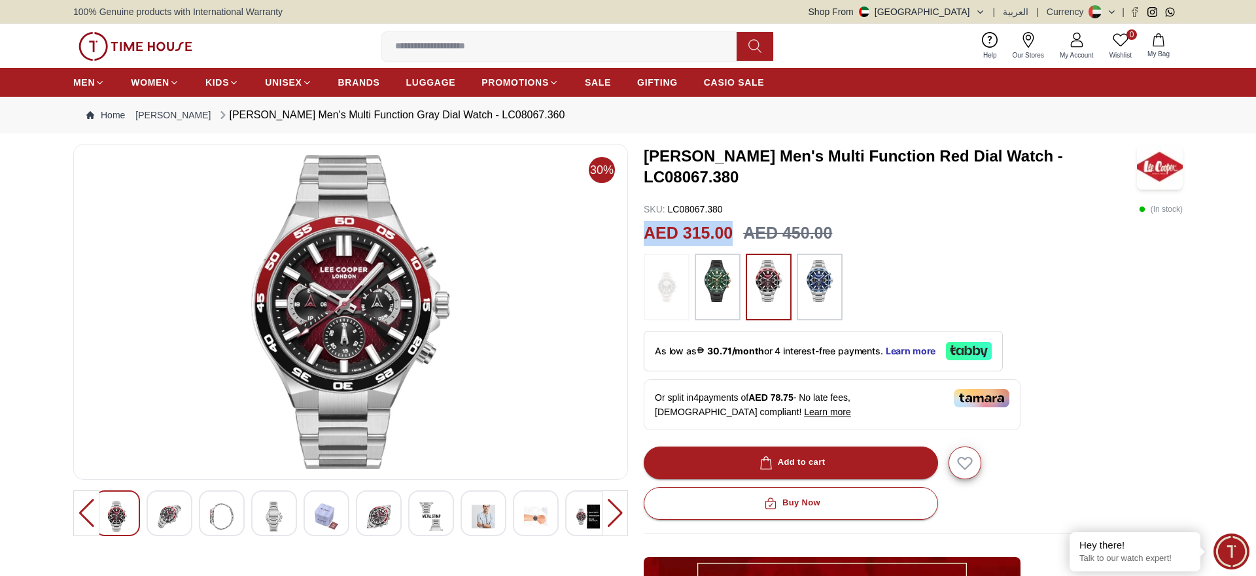
drag, startPoint x: 733, startPoint y: 232, endPoint x: 646, endPoint y: 228, distance: 87.8
click at [646, 228] on div "AED 315.00 AED 450.00" at bounding box center [913, 233] width 539 height 25
copy h2 "AED 315.00"
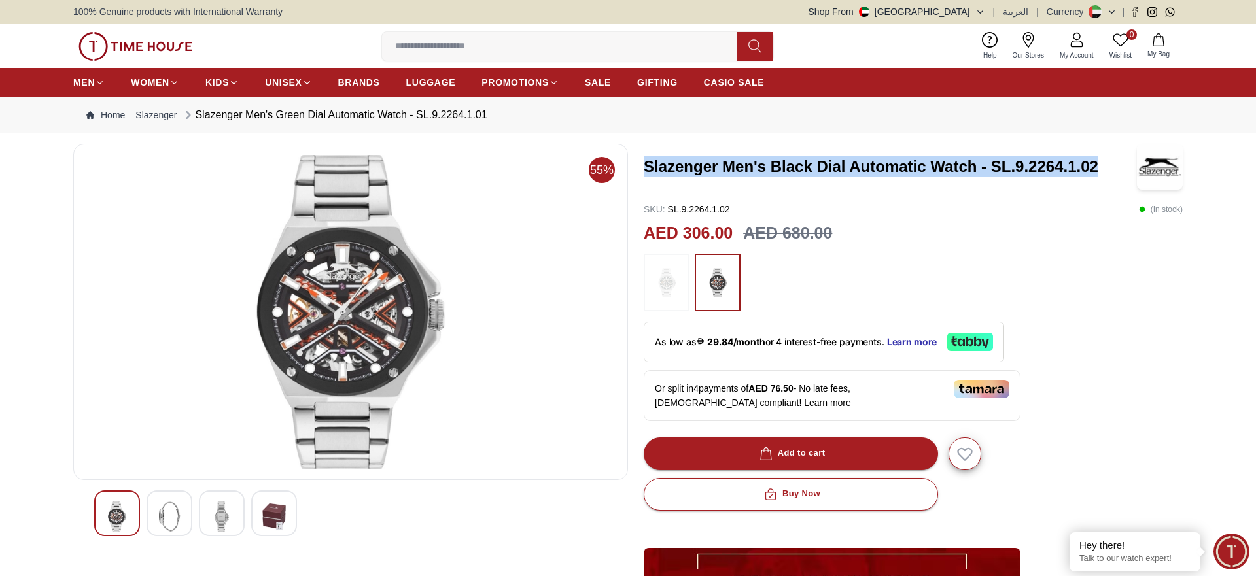
drag, startPoint x: 1103, startPoint y: 169, endPoint x: 647, endPoint y: 173, distance: 456.1
click at [647, 173] on h3 "Slazenger Men's Black Dial Automatic Watch - SL.9.2264.1.02" at bounding box center [890, 166] width 493 height 21
copy h3 "Slazenger Men's Black Dial Automatic Watch - SL.9.2264.1.02"
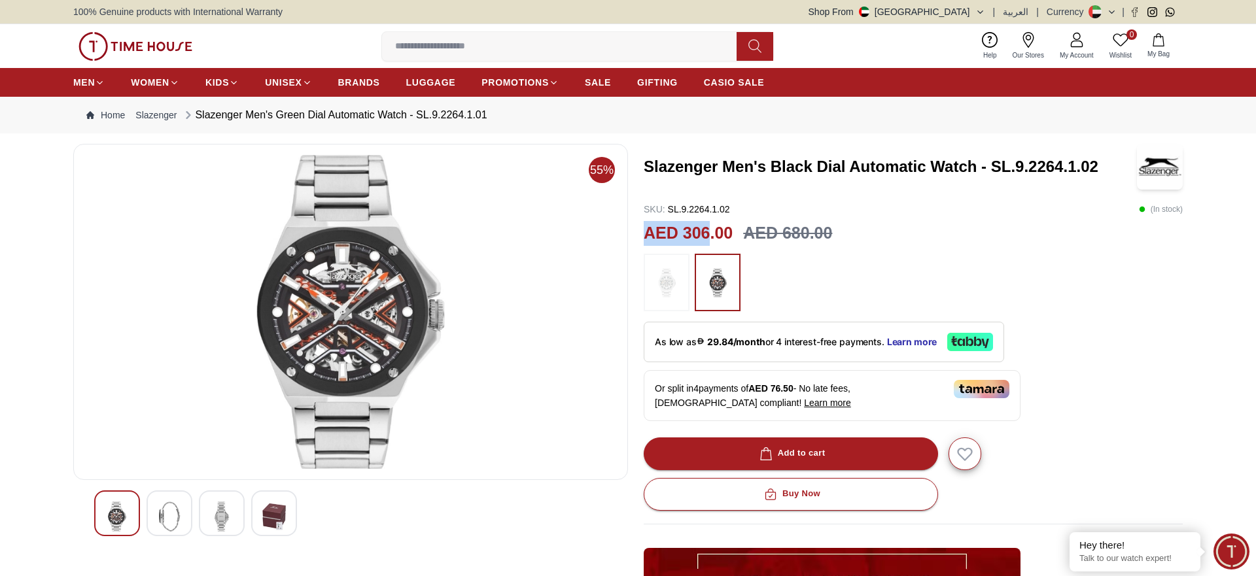
drag, startPoint x: 710, startPoint y: 235, endPoint x: 641, endPoint y: 230, distance: 69.5
click at [641, 230] on div "55% Slazenger Men's Black Dial Automatic Watch - SL.9.2264.1.02 SKU : SL.9.2264…" at bounding box center [628, 477] width 1110 height 667
copy h2 "AED 306"
